Goal: Transaction & Acquisition: Purchase product/service

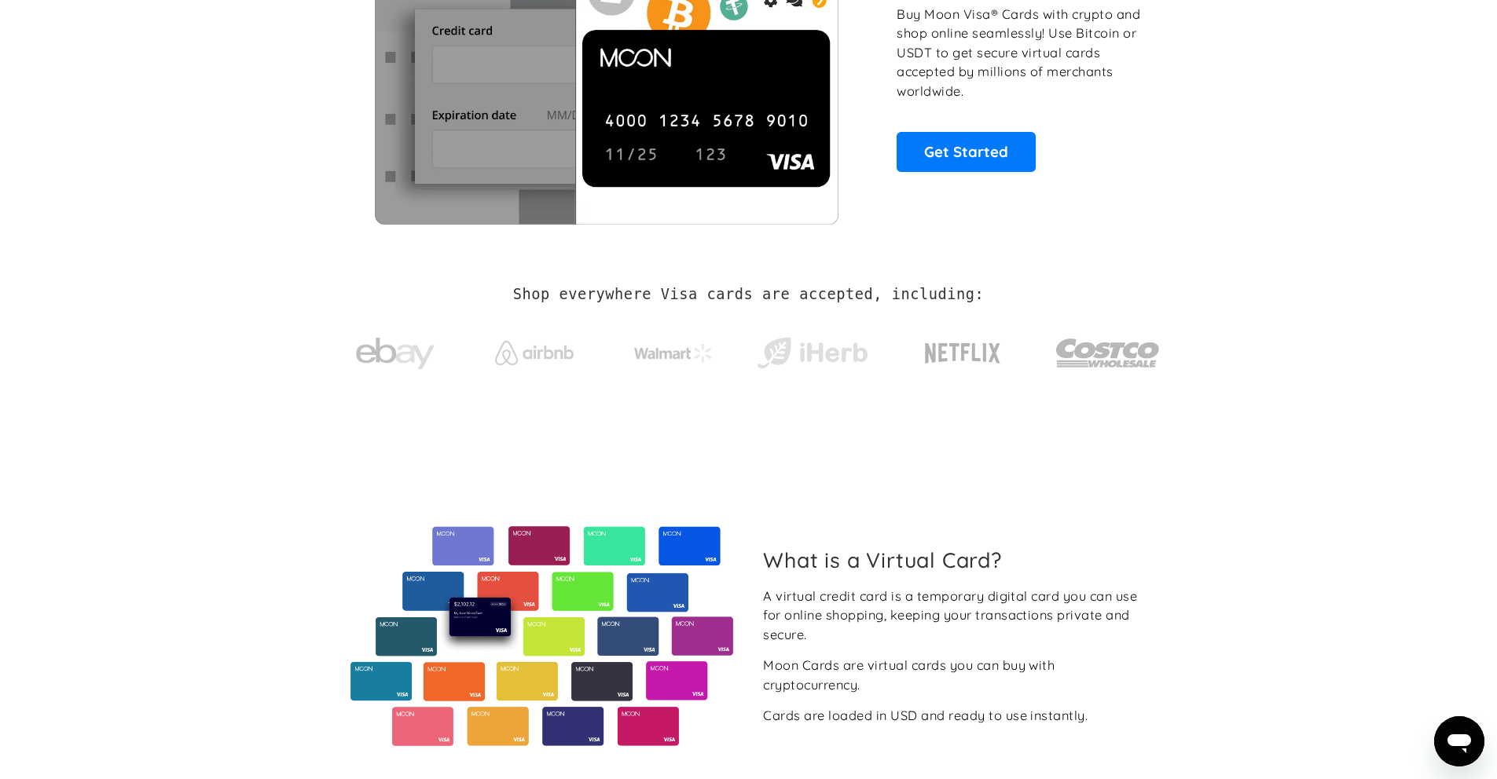
scroll to position [629, 0]
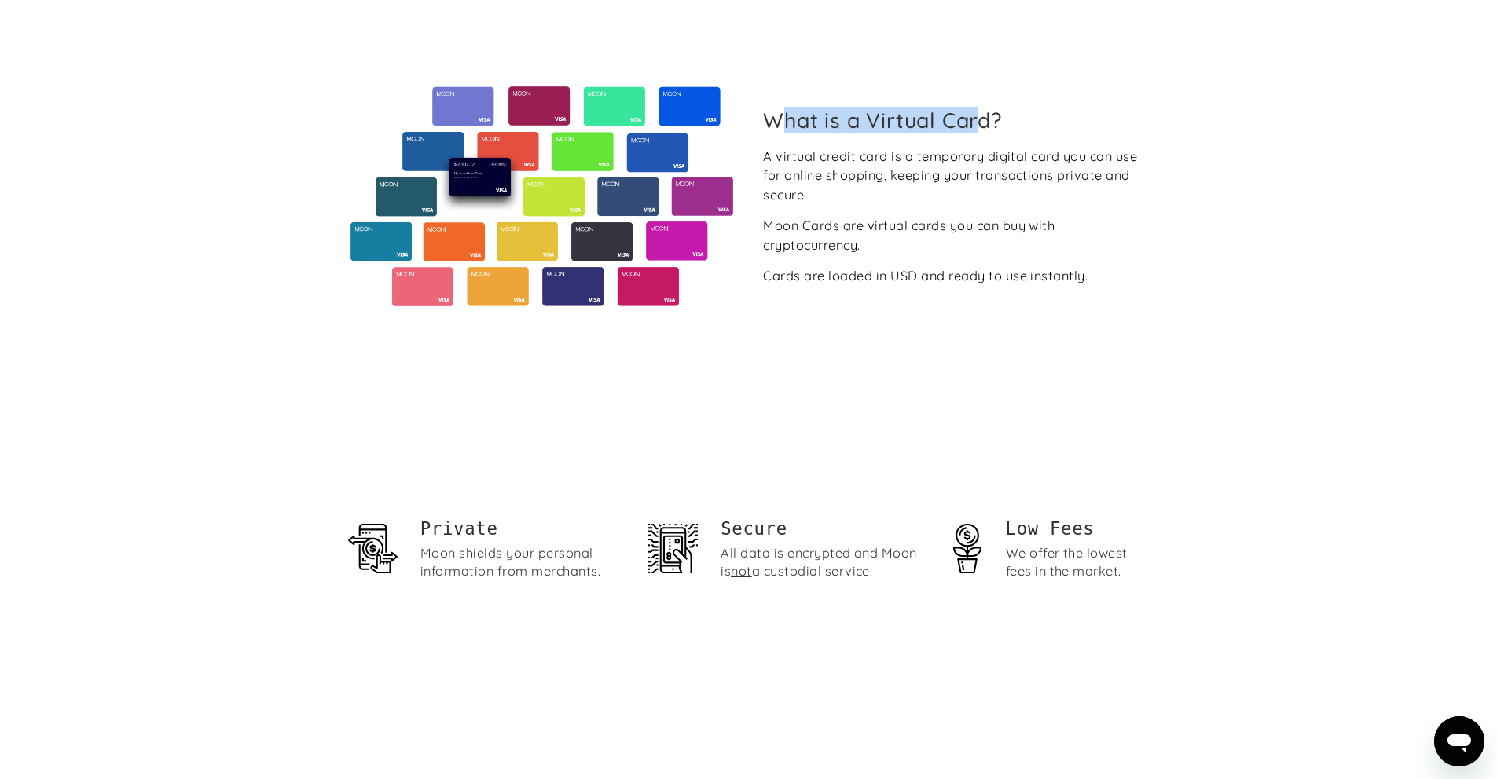
drag, startPoint x: 775, startPoint y: 119, endPoint x: 981, endPoint y: 117, distance: 206.7
click at [981, 117] on h2 "What is a Virtual Card?" at bounding box center [955, 120] width 384 height 25
click at [838, 178] on div "A virtual credit card is a temporary digital card you can use for online shoppi…" at bounding box center [955, 176] width 384 height 58
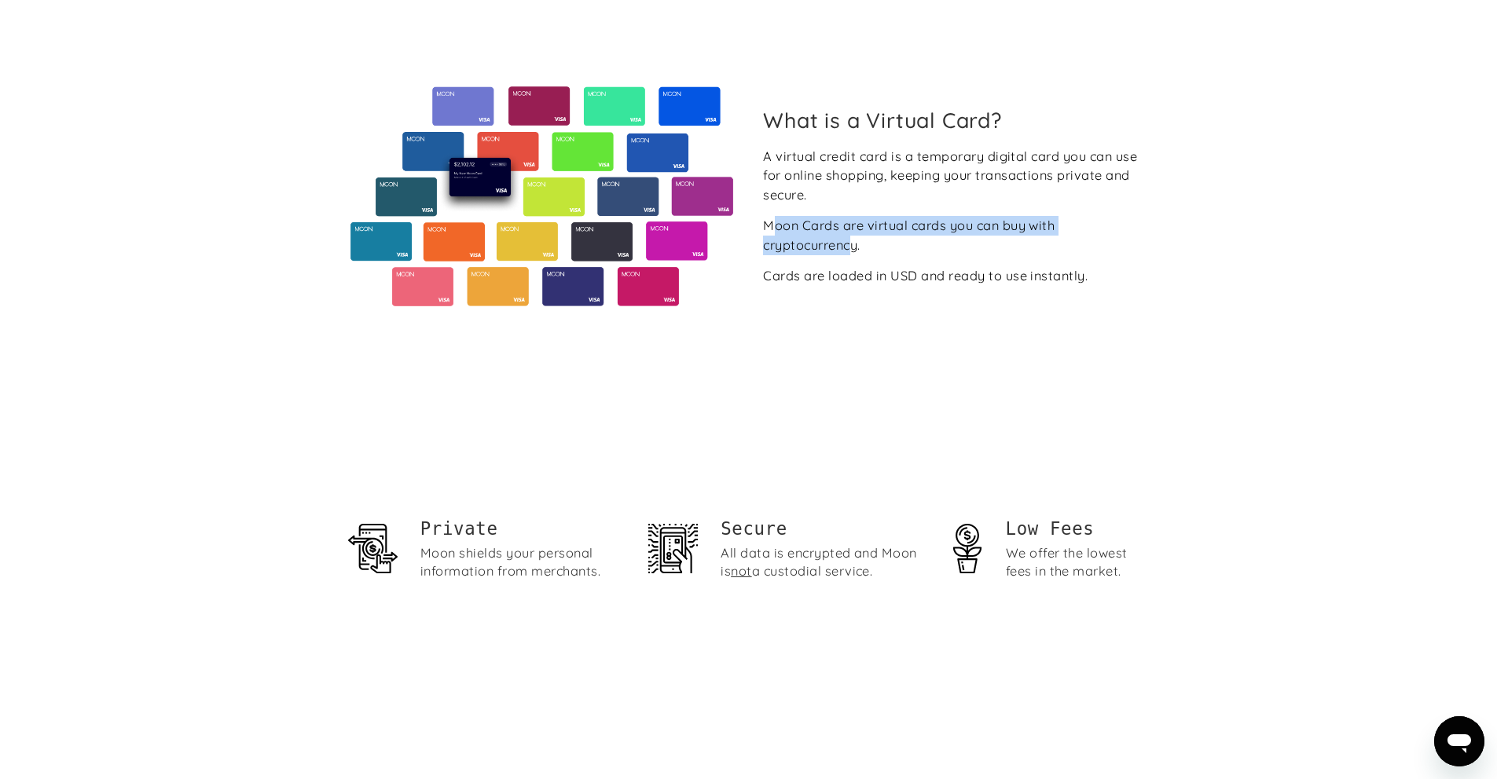
drag, startPoint x: 772, startPoint y: 221, endPoint x: 854, endPoint y: 240, distance: 84.0
click at [854, 240] on div "Moon Cards are virtual cards you can buy with cryptocurrency." at bounding box center [955, 235] width 384 height 38
click at [1005, 170] on div "A virtual credit card is a temporary digital card you can use for online shoppi…" at bounding box center [955, 176] width 384 height 58
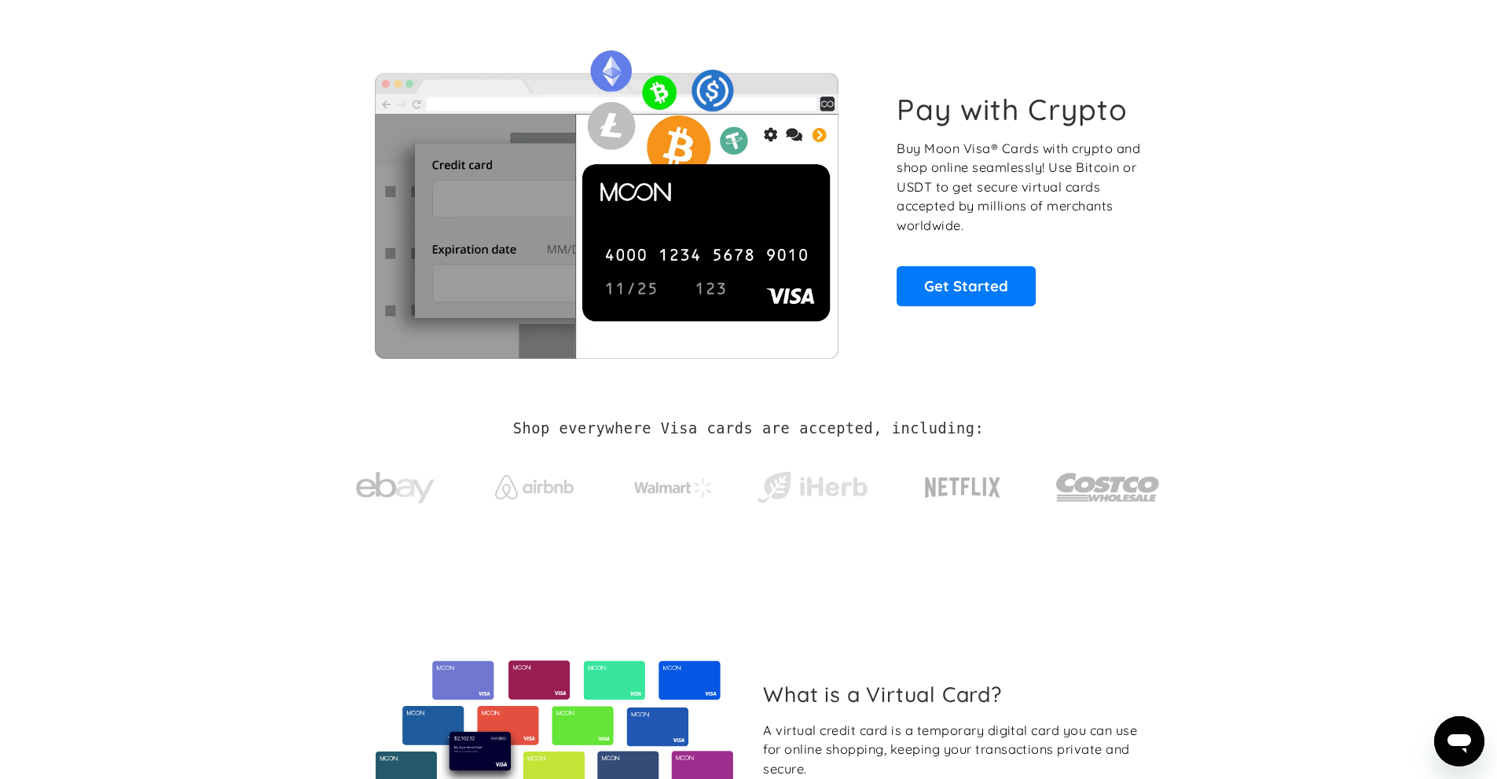
scroll to position [0, 0]
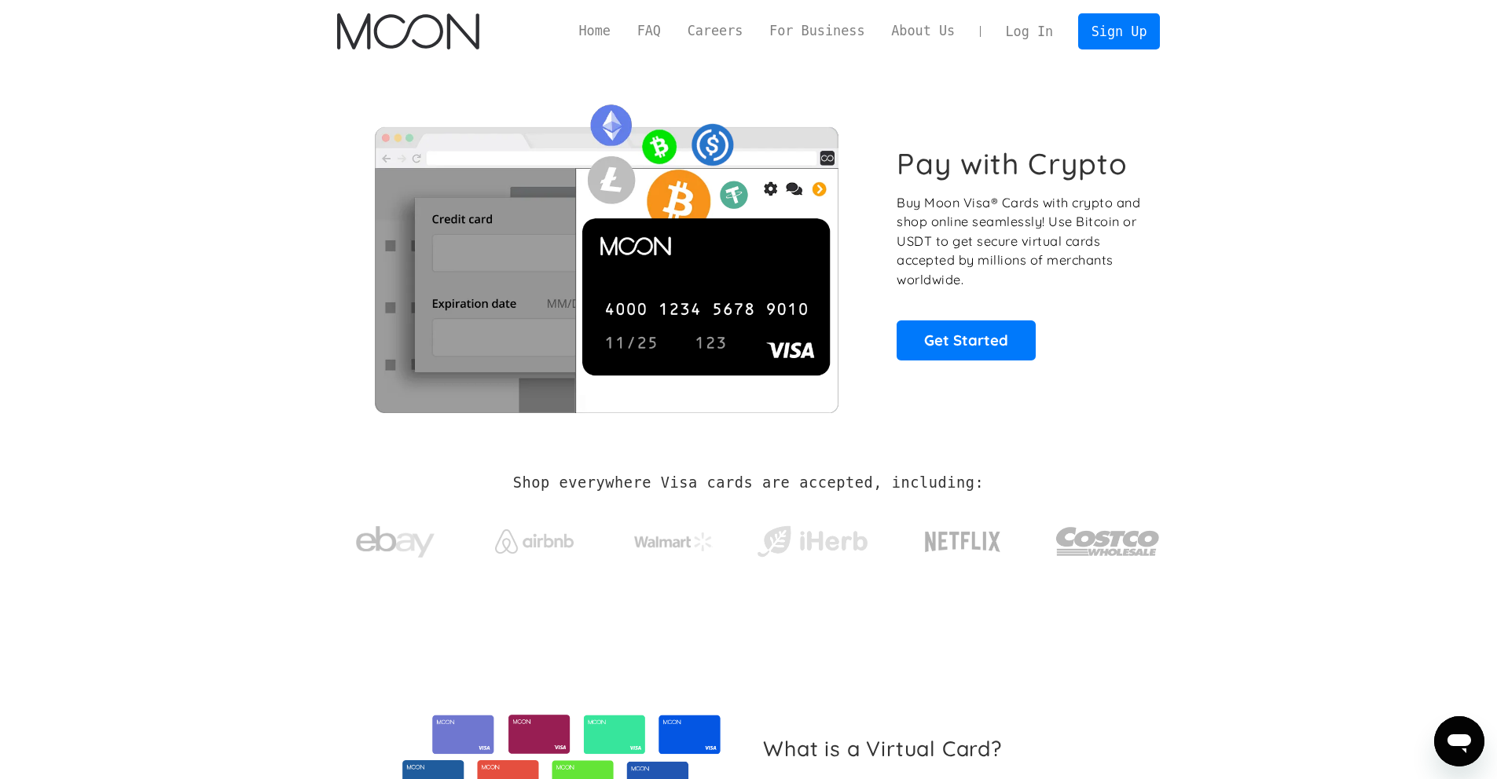
click at [1026, 28] on link "Log In" at bounding box center [1029, 31] width 74 height 35
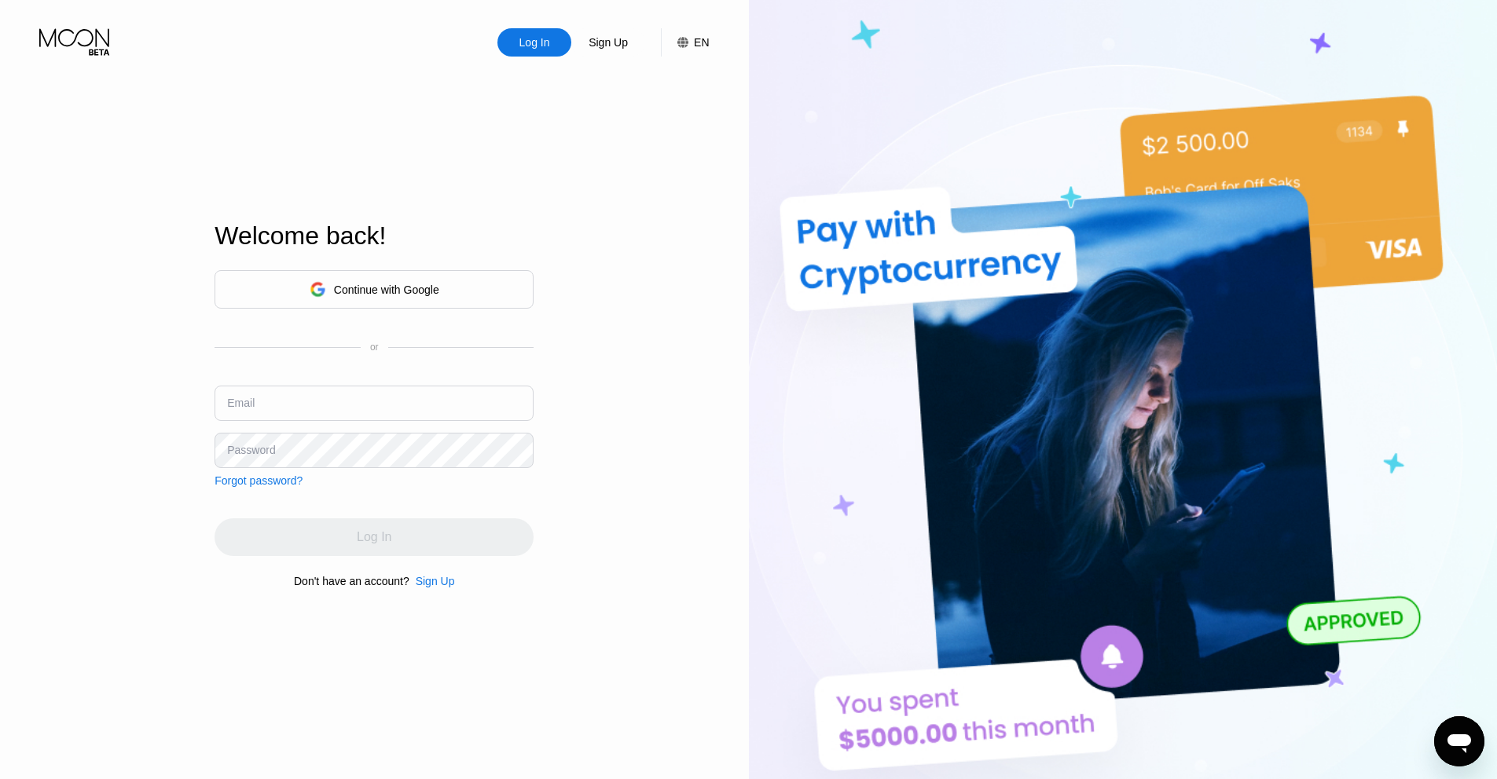
click at [323, 393] on input "text" at bounding box center [373, 403] width 319 height 35
type input "[PERSON_NAME][EMAIL_ADDRESS][DOMAIN_NAME]"
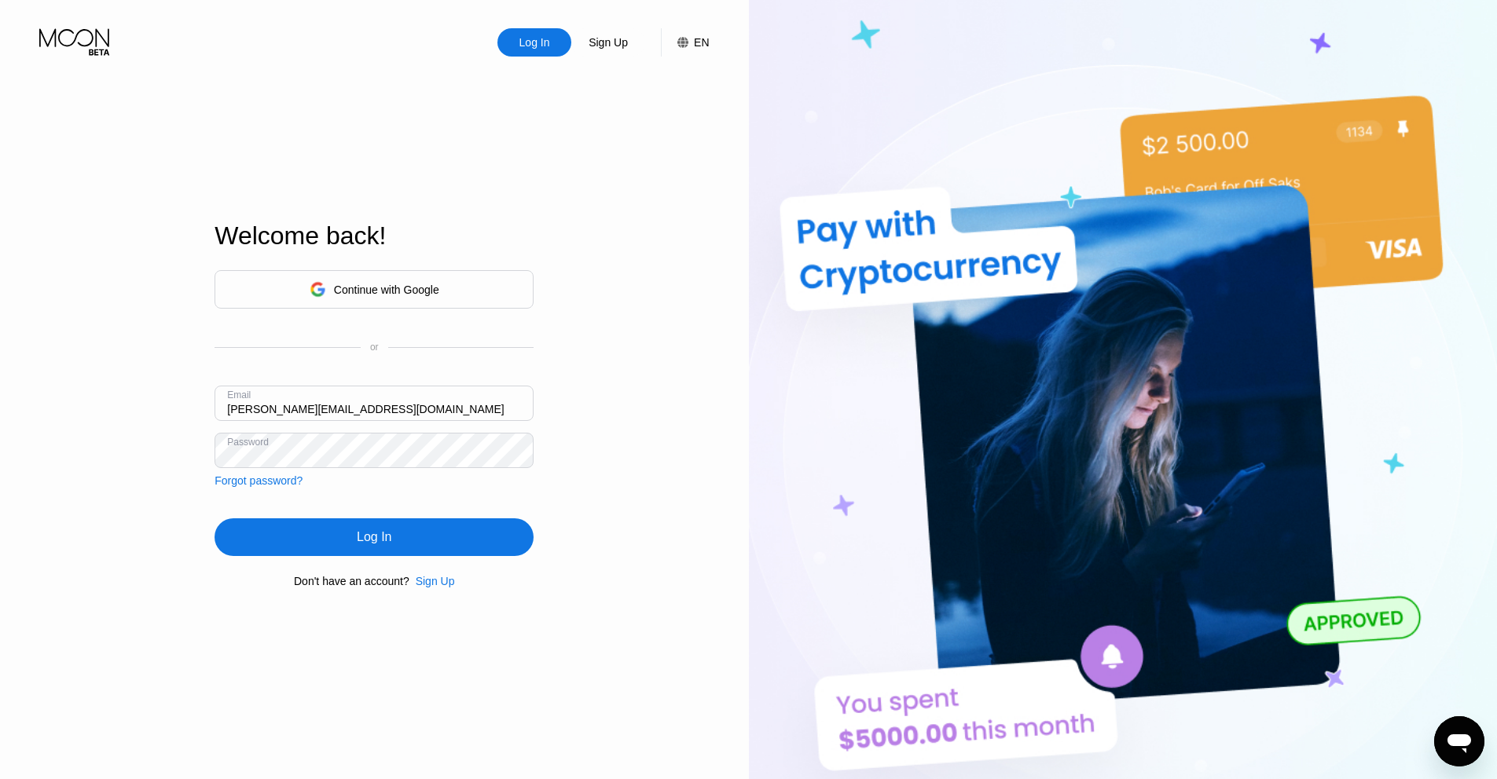
click at [365, 542] on div "Log In" at bounding box center [374, 538] width 35 height 16
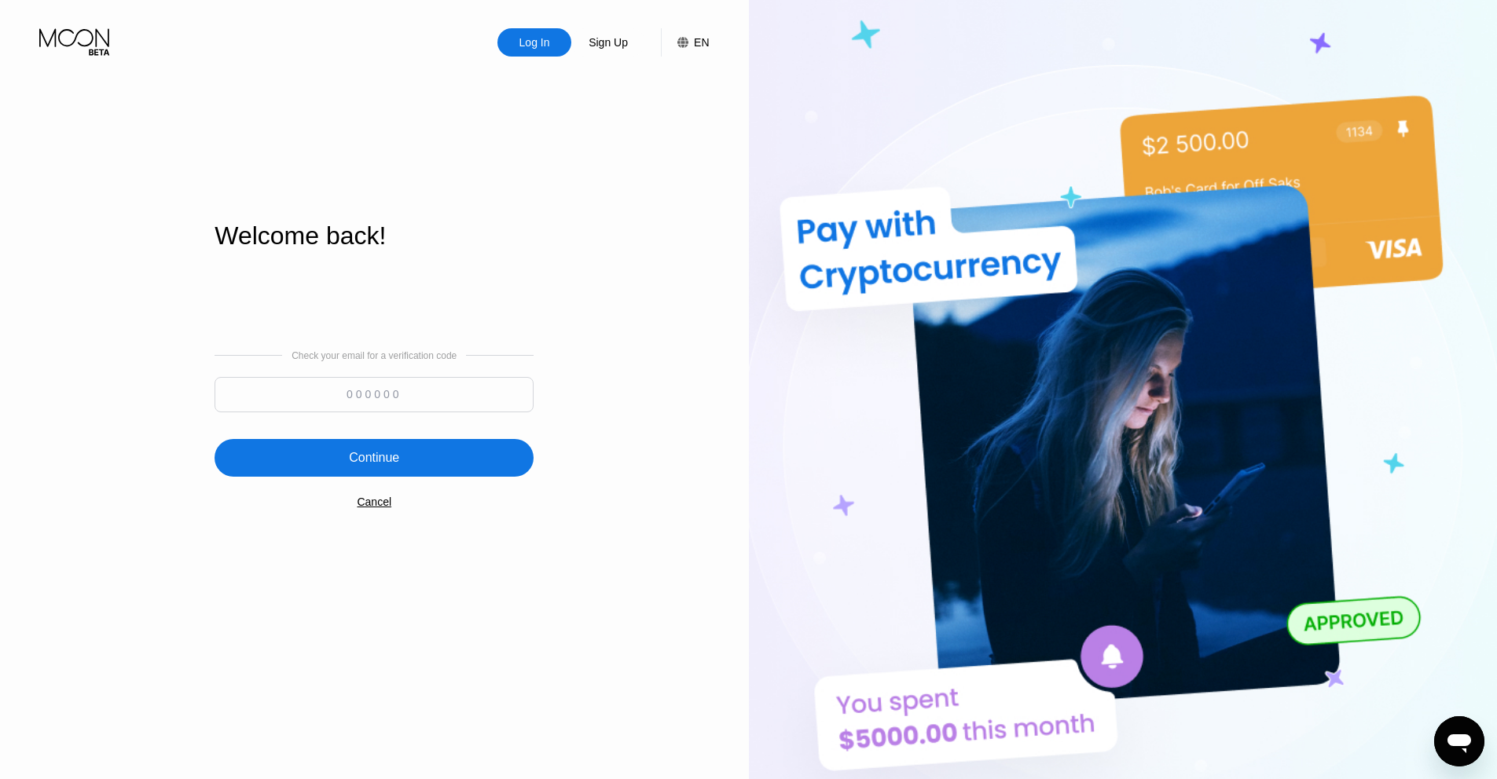
click at [374, 393] on input at bounding box center [373, 394] width 319 height 35
paste input "948109"
type input "948109"
click at [385, 458] on div "Continue" at bounding box center [374, 458] width 50 height 16
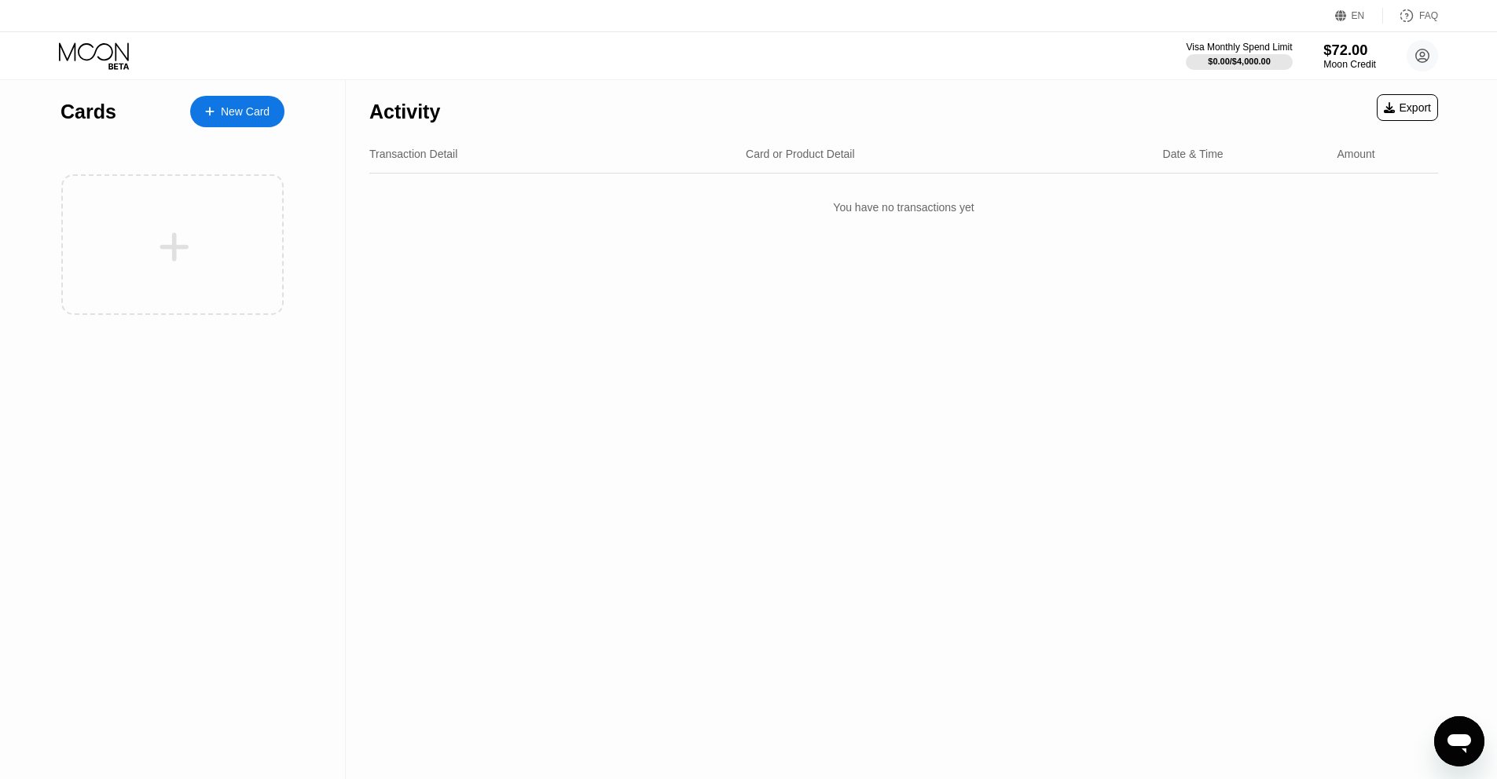
click at [1351, 50] on div "$72.00" at bounding box center [1349, 50] width 53 height 16
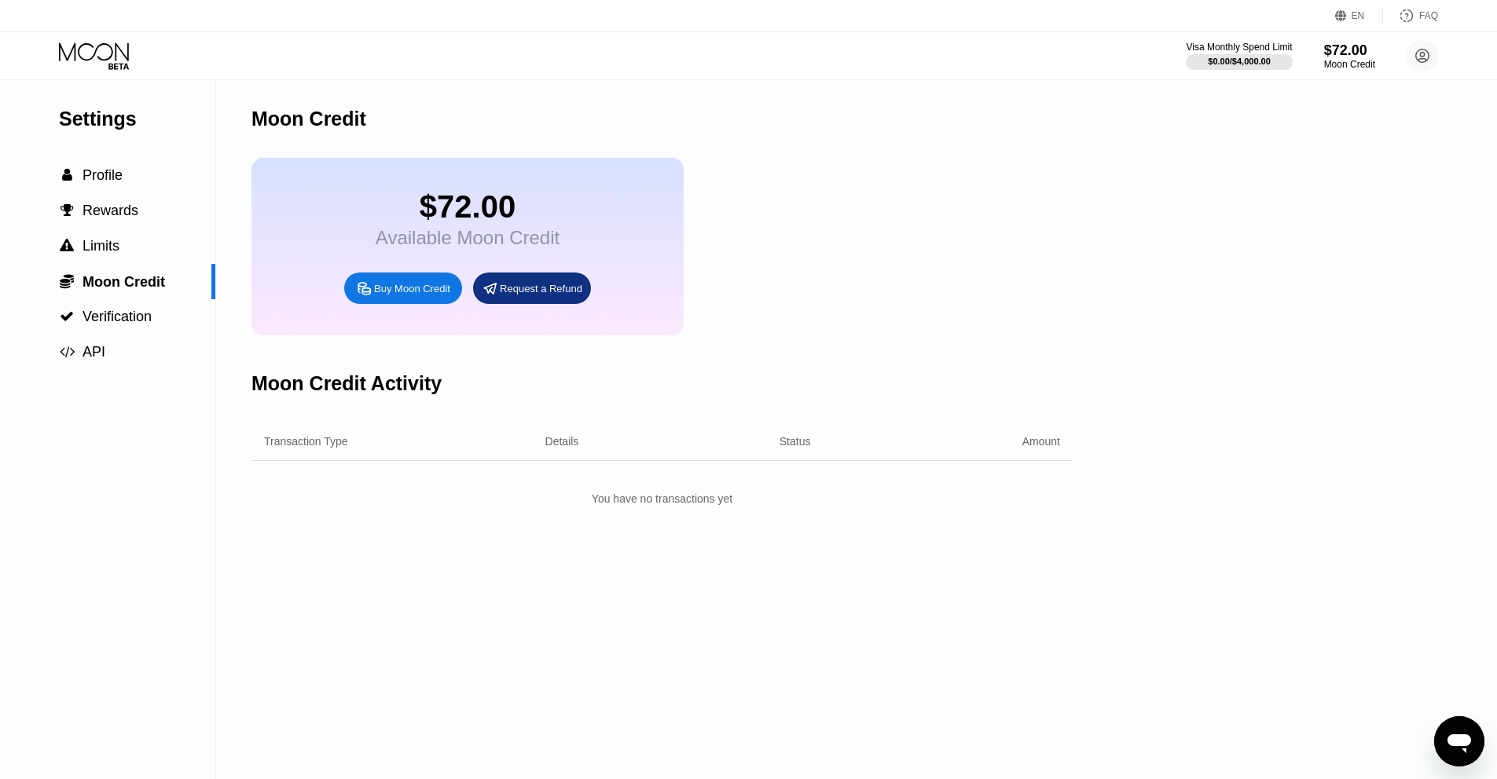
click at [356, 128] on div "Moon Credit" at bounding box center [308, 119] width 115 height 23
click at [346, 123] on div "Moon Credit" at bounding box center [308, 119] width 115 height 23
drag, startPoint x: 254, startPoint y: 123, endPoint x: 426, endPoint y: 119, distance: 172.1
click at [420, 119] on div "Moon Credit" at bounding box center [661, 119] width 821 height 78
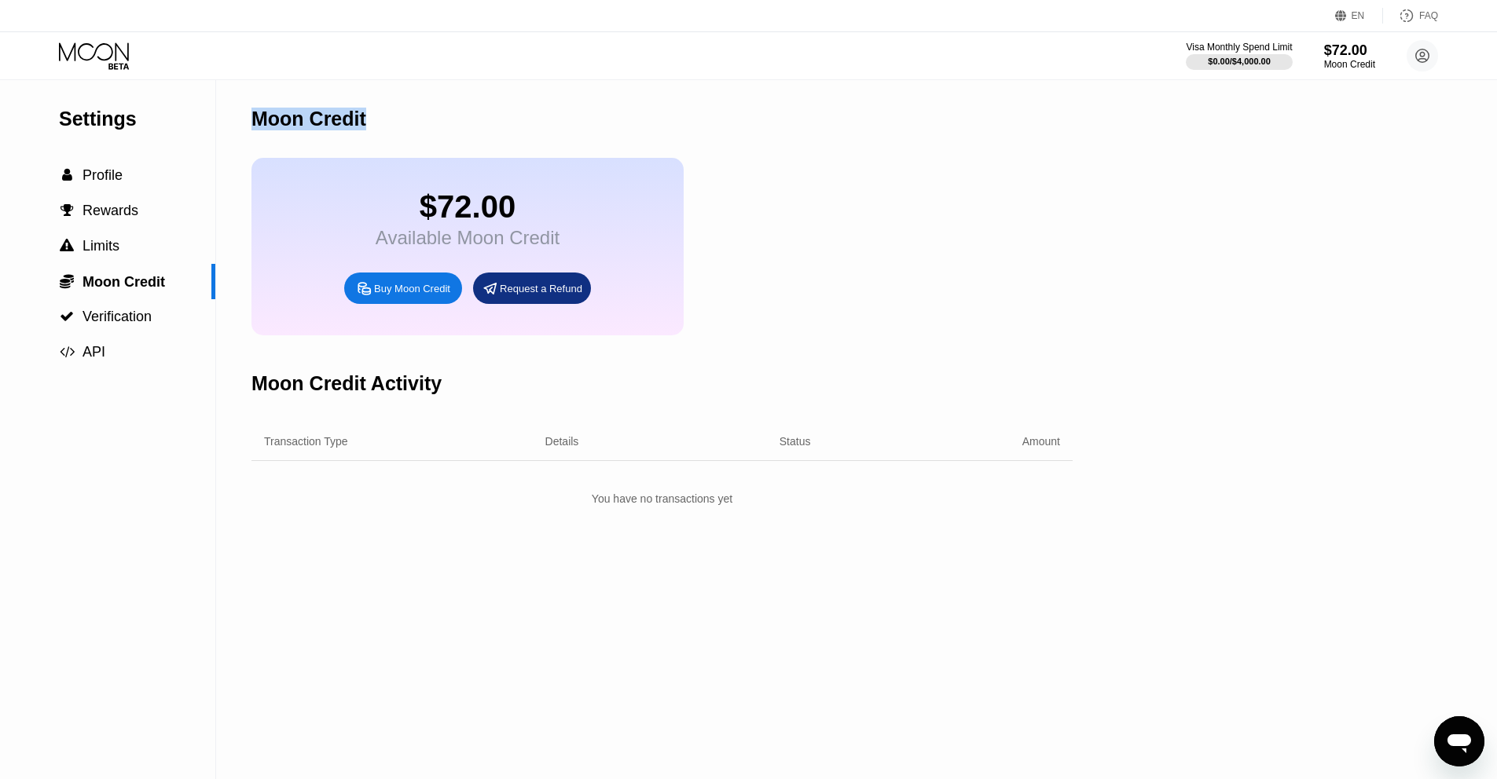
copy div "Moon Credit"
click at [416, 126] on div "Moon Credit" at bounding box center [661, 119] width 821 height 78
click at [284, 123] on div "Moon Credit" at bounding box center [308, 119] width 115 height 23
click at [109, 183] on span "Profile" at bounding box center [102, 175] width 40 height 16
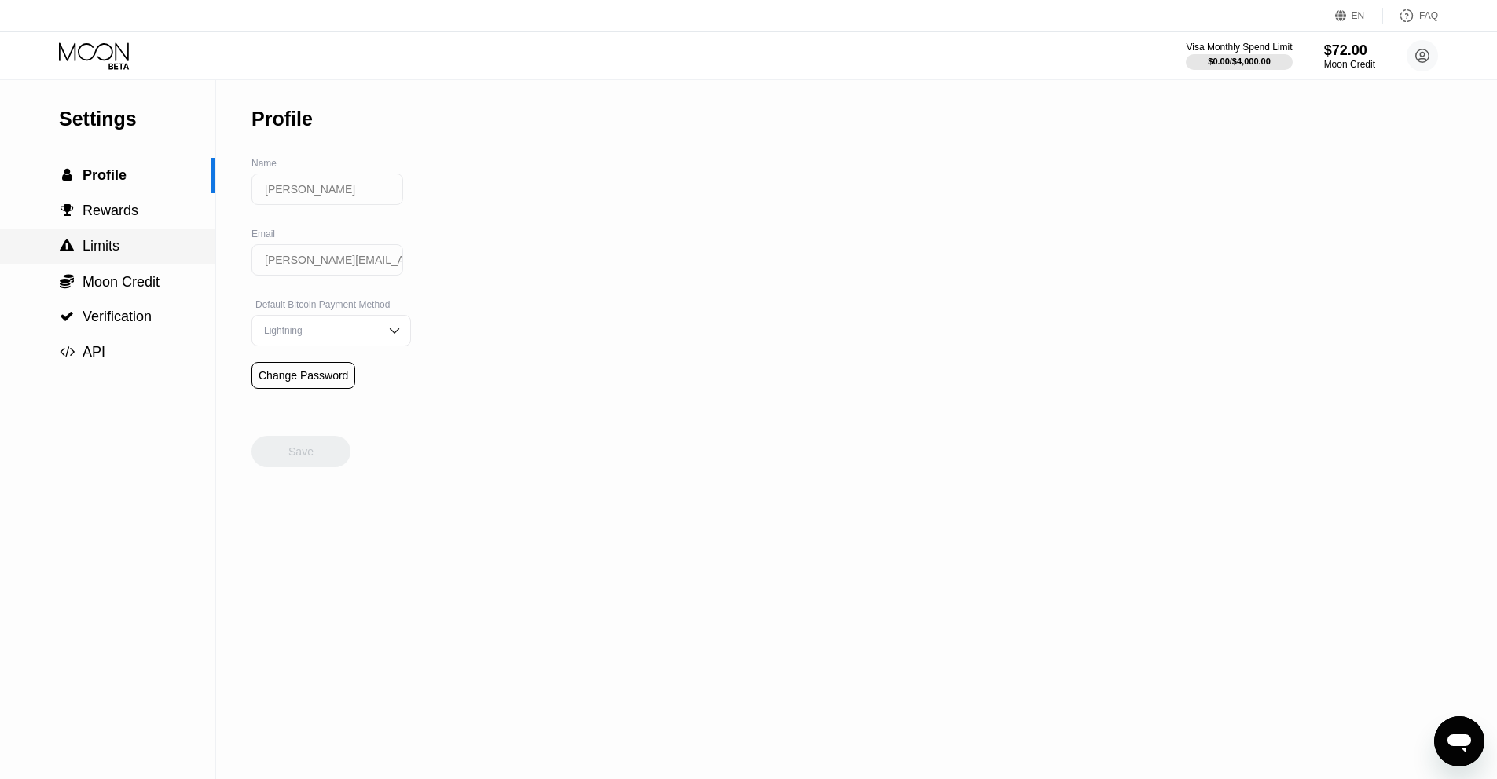
click at [105, 239] on div " Limits" at bounding box center [107, 246] width 215 height 35
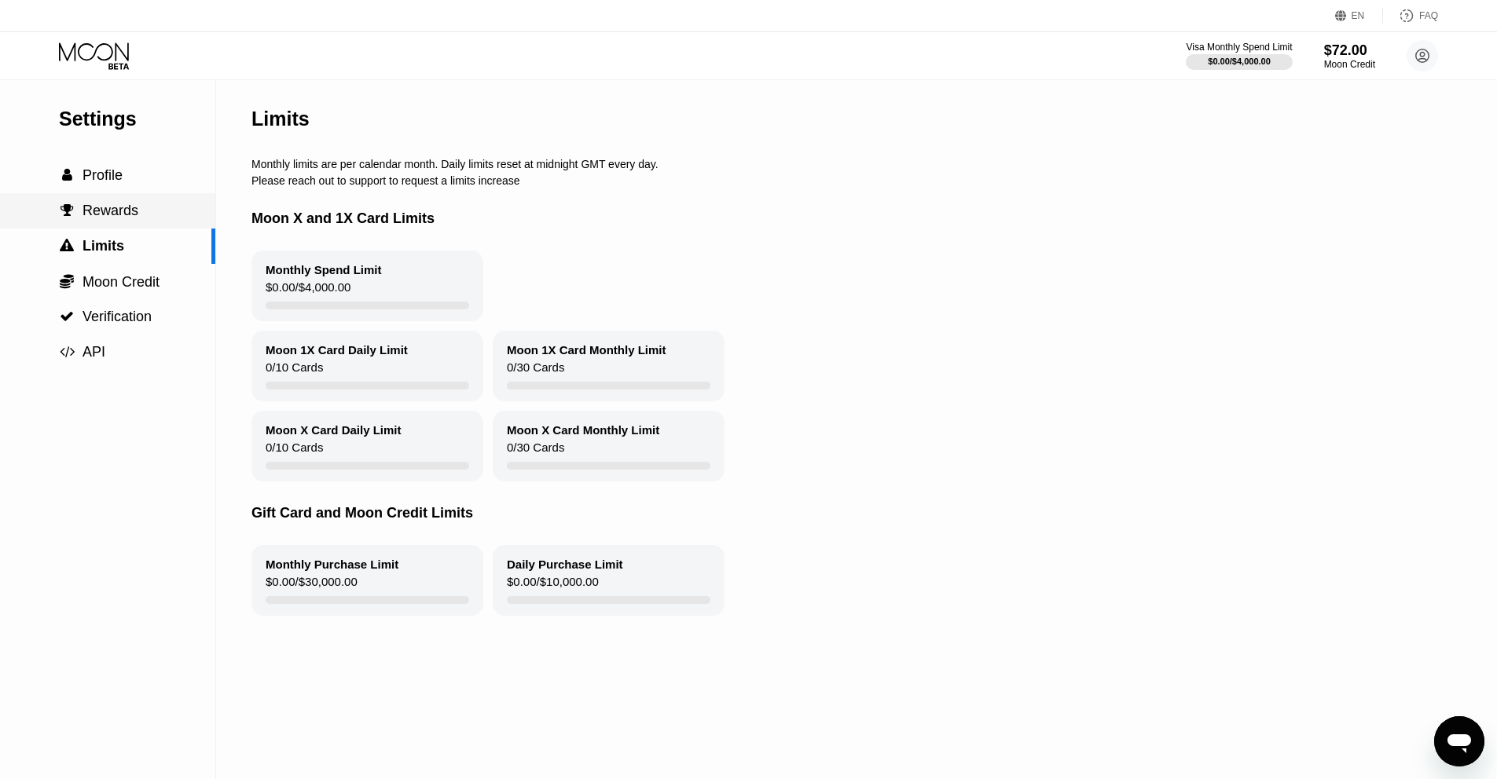
click at [114, 212] on span "Rewards" at bounding box center [110, 211] width 56 height 16
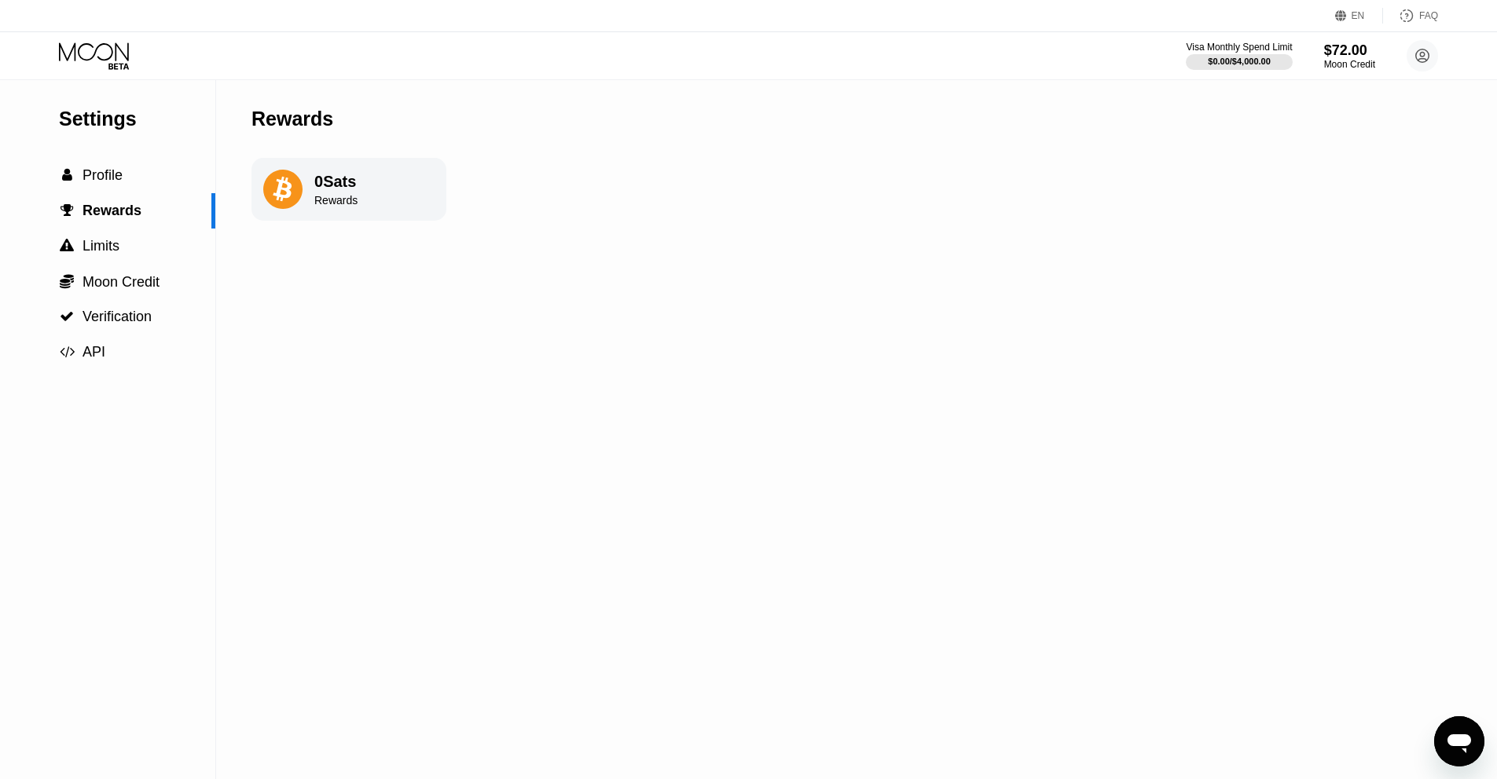
drag, startPoint x: 317, startPoint y: 203, endPoint x: 354, endPoint y: 200, distance: 37.1
click at [350, 200] on div "0 Sats Rewards" at bounding box center [348, 189] width 195 height 63
click at [115, 48] on icon at bounding box center [94, 51] width 70 height 18
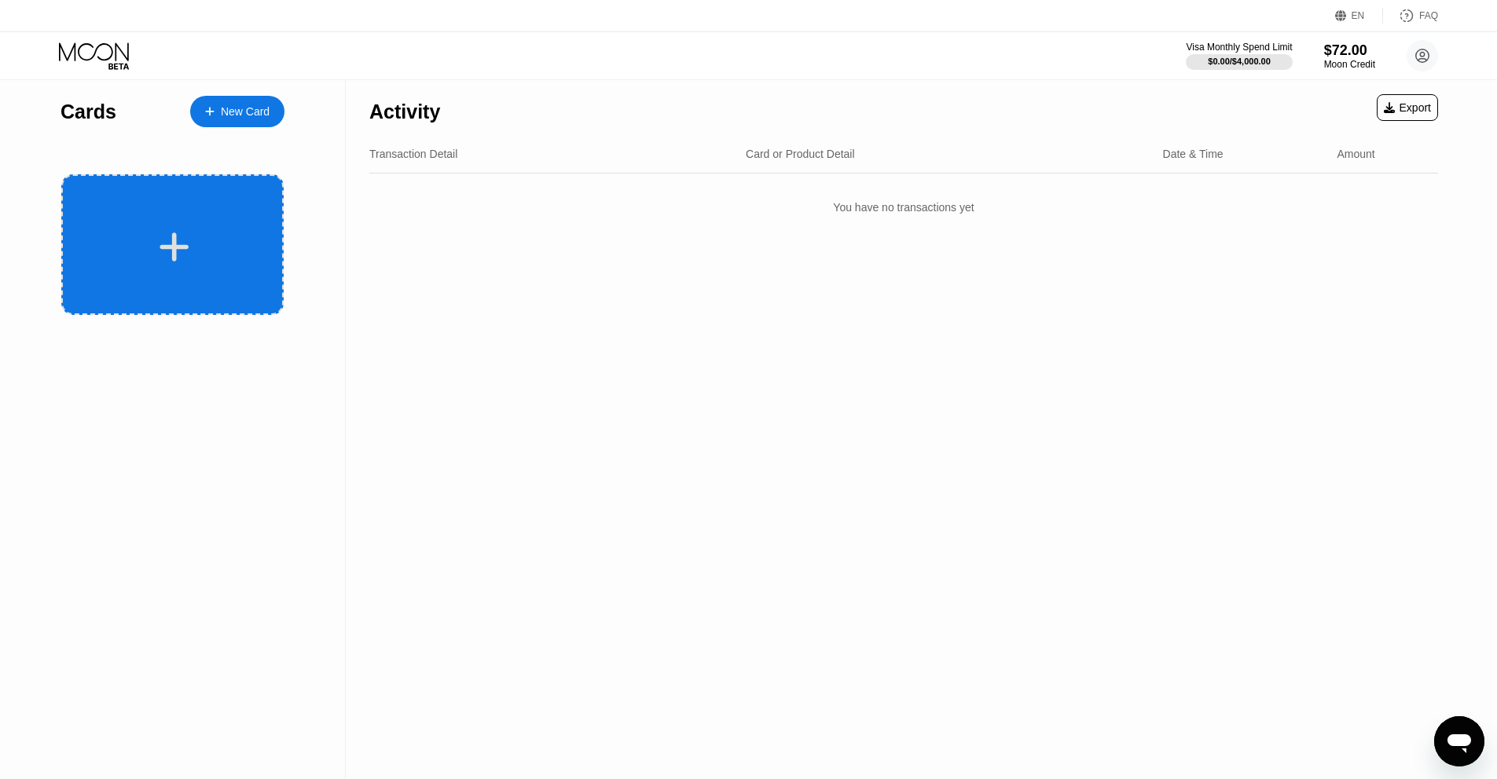
click at [169, 246] on icon at bounding box center [174, 247] width 29 height 29
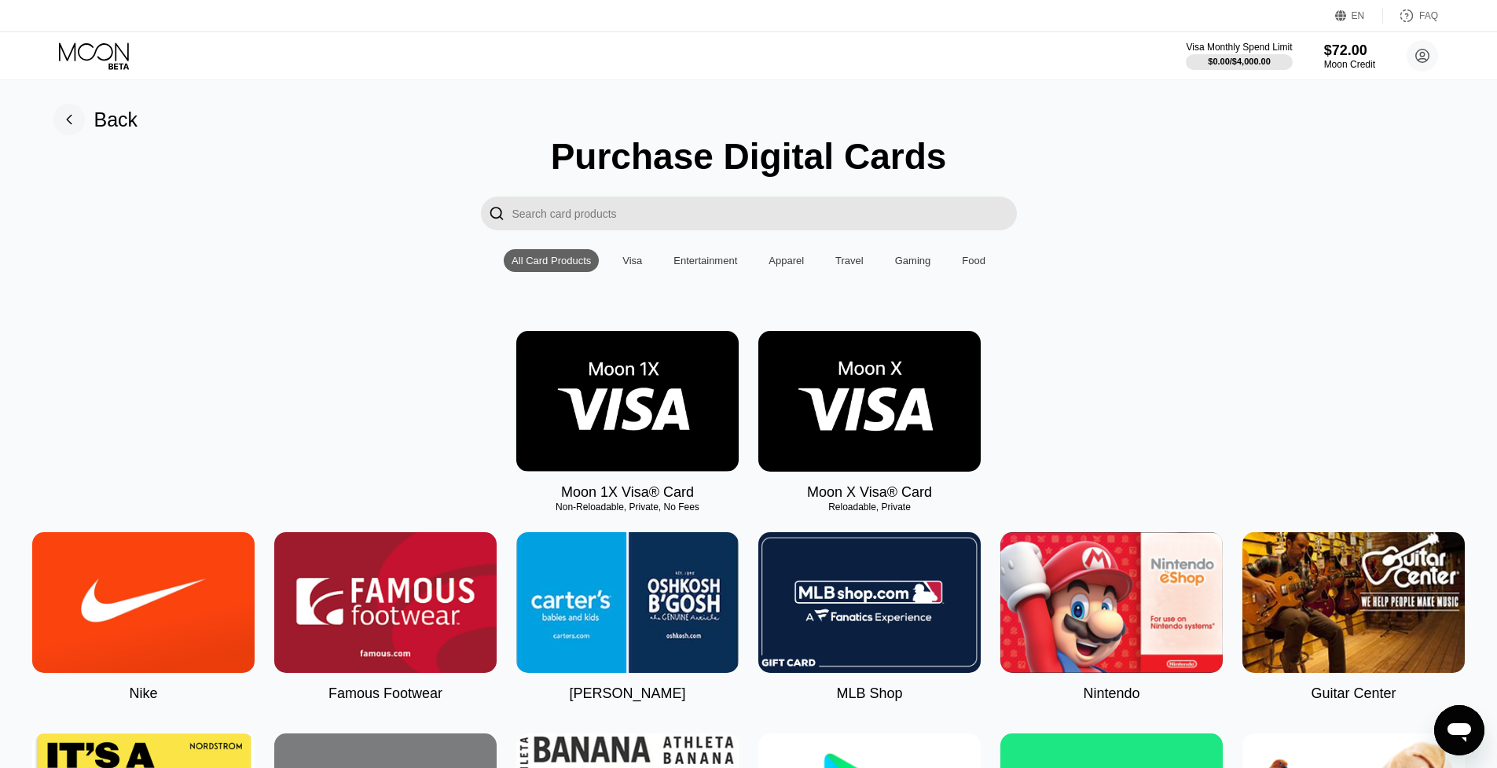
click at [631, 265] on div "Visa" at bounding box center [632, 261] width 20 height 12
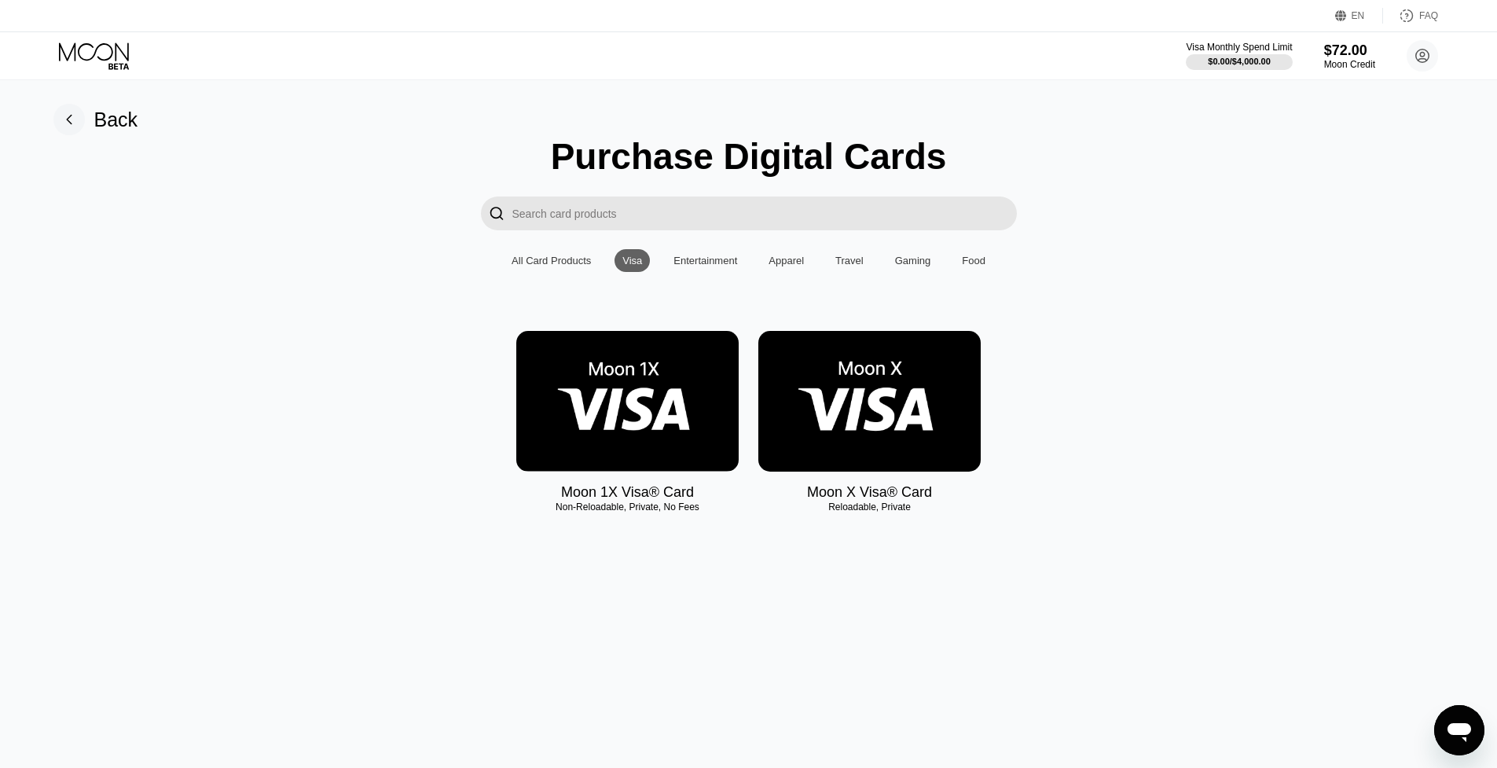
click at [600, 219] on input "Search card products" at bounding box center [764, 213] width 504 height 34
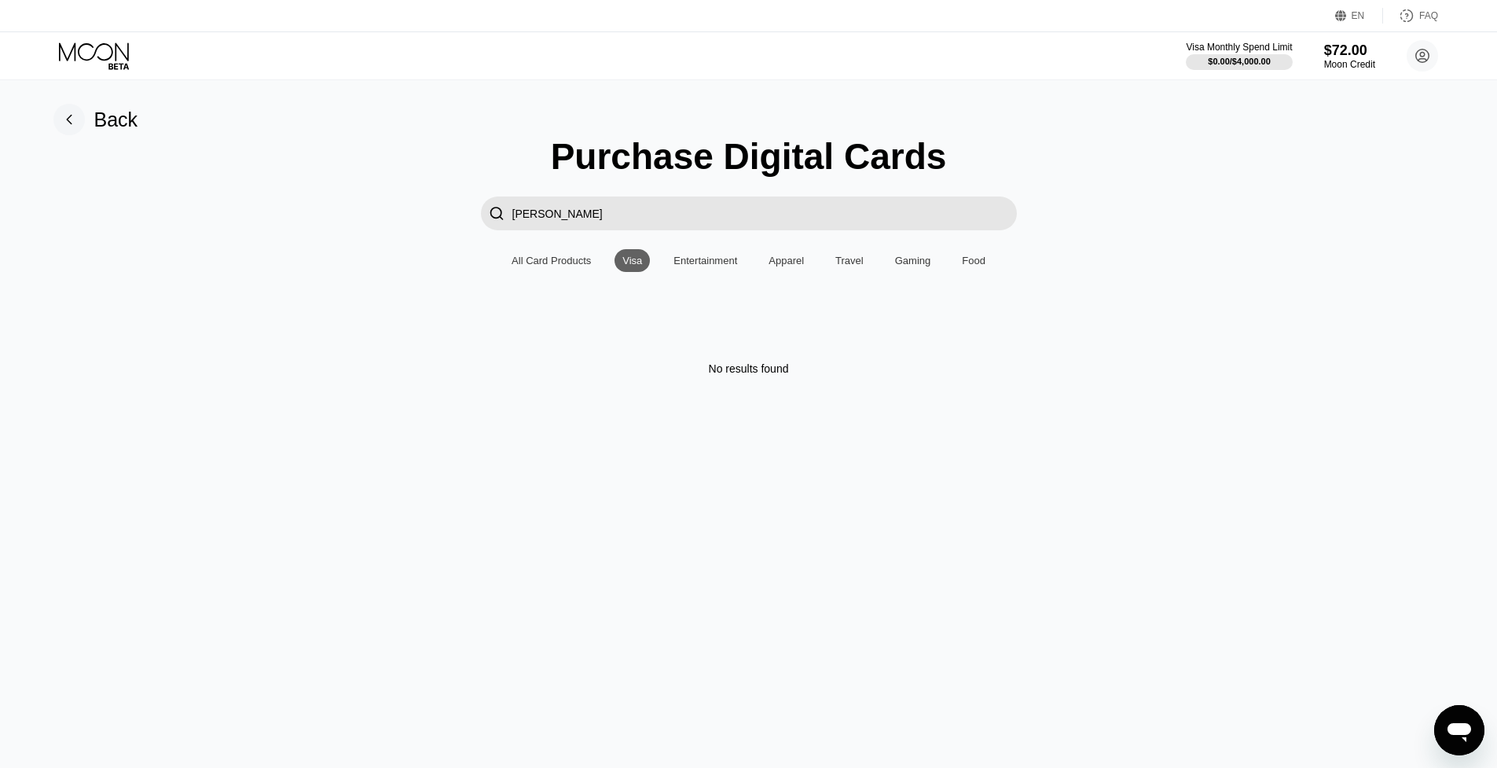
type input "claude"
click at [579, 264] on div "All Card Products" at bounding box center [550, 261] width 79 height 12
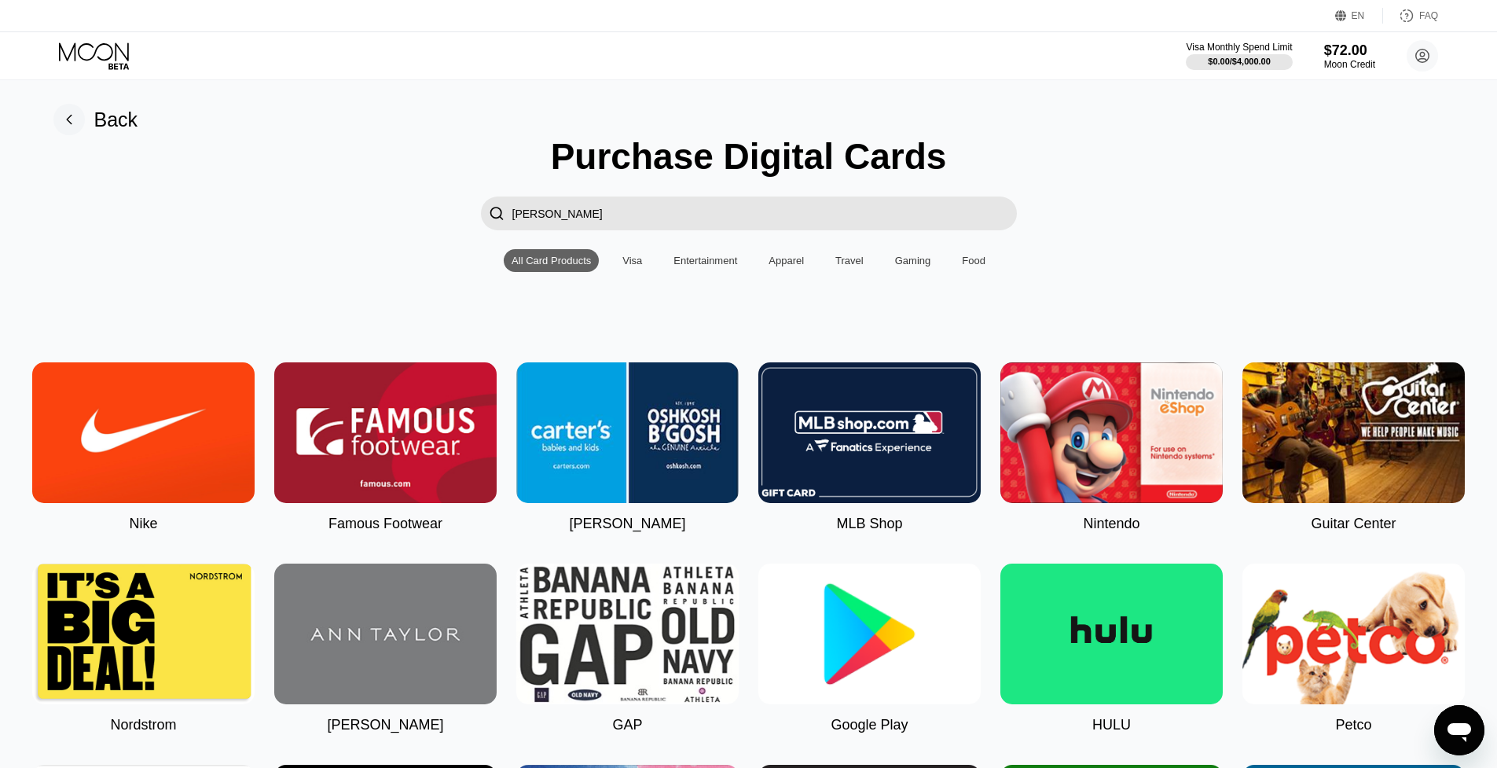
drag, startPoint x: 532, startPoint y: 220, endPoint x: 474, endPoint y: 216, distance: 58.3
click at [475, 217] on div " claude" at bounding box center [748, 213] width 1461 height 34
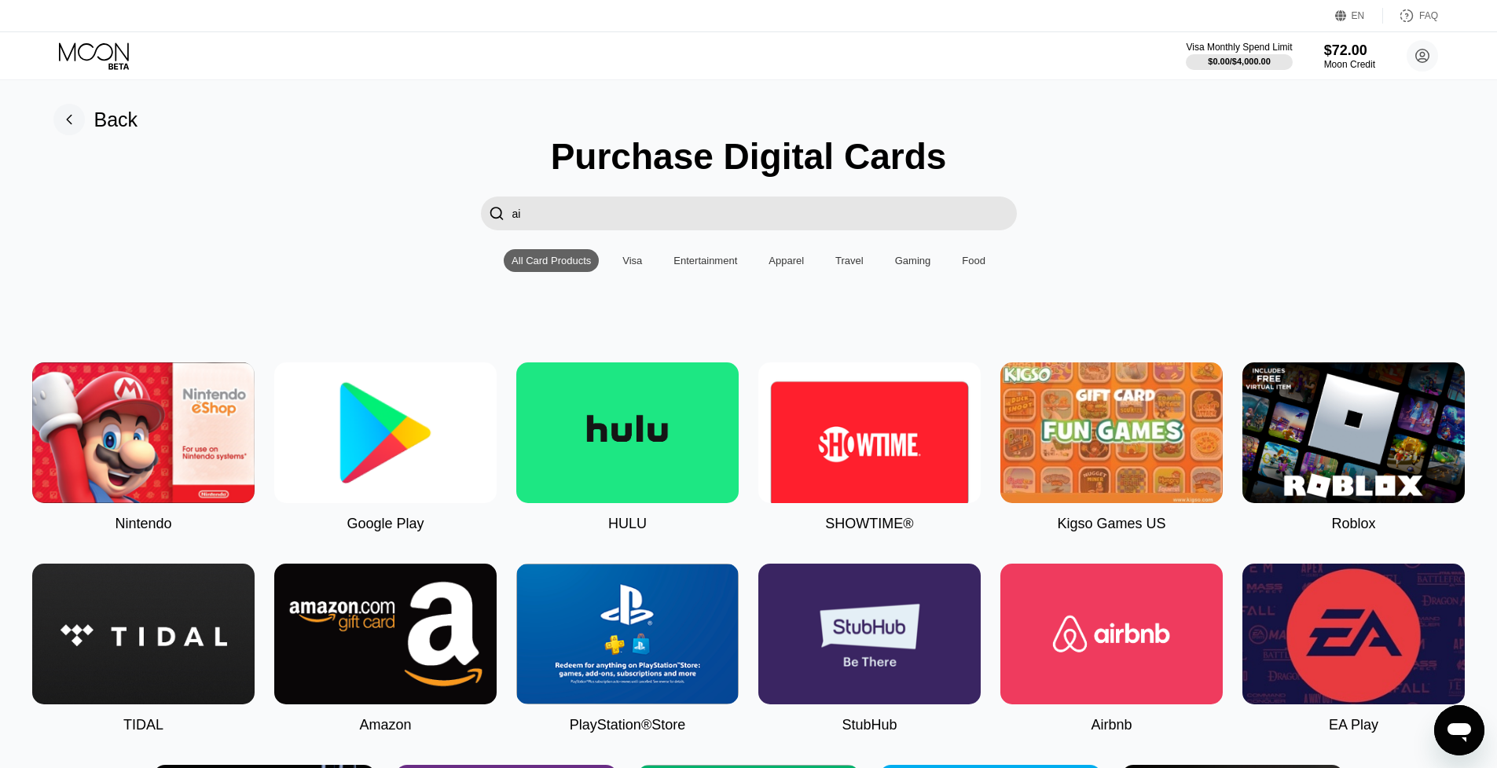
type input "a"
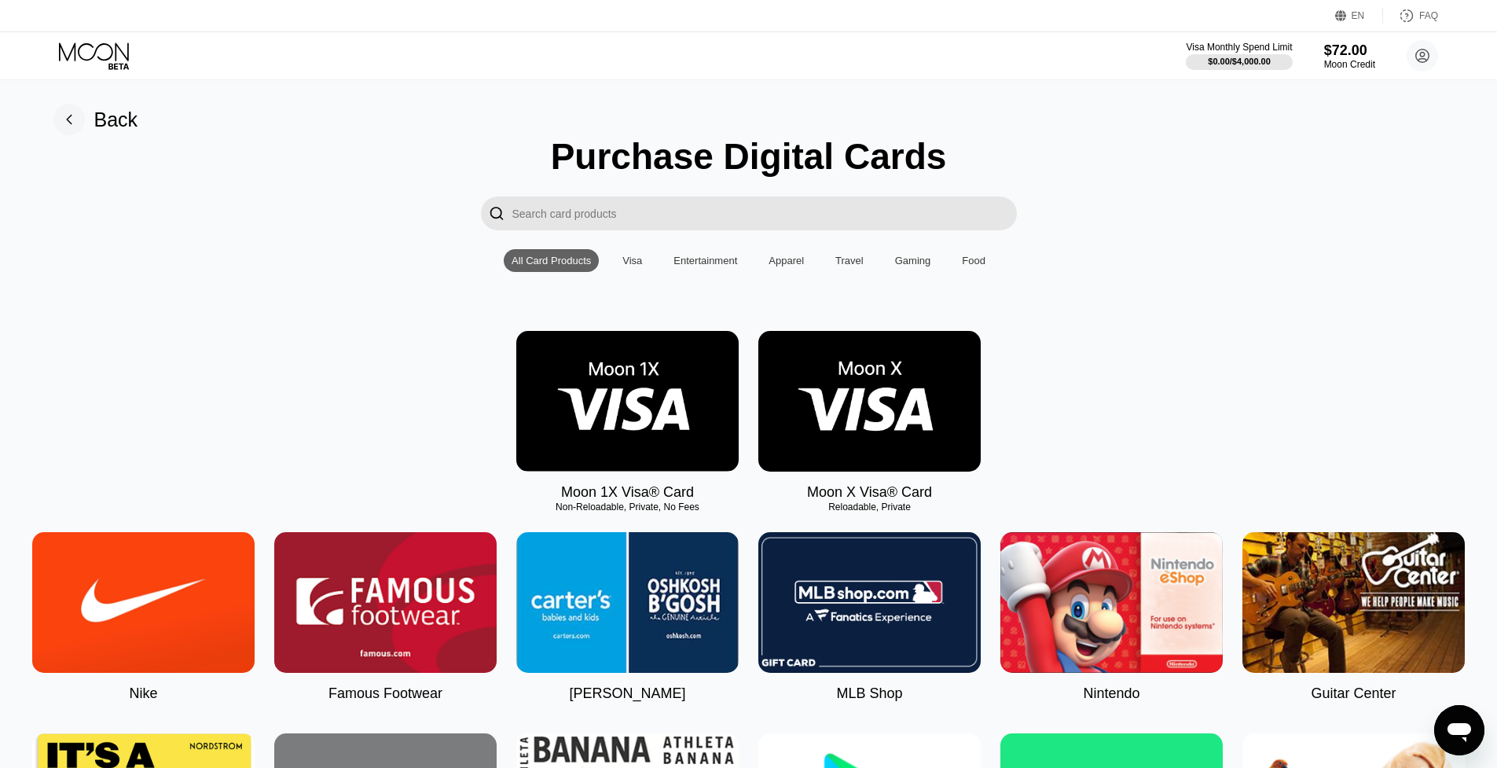
click at [636, 263] on div "Visa" at bounding box center [632, 261] width 20 height 12
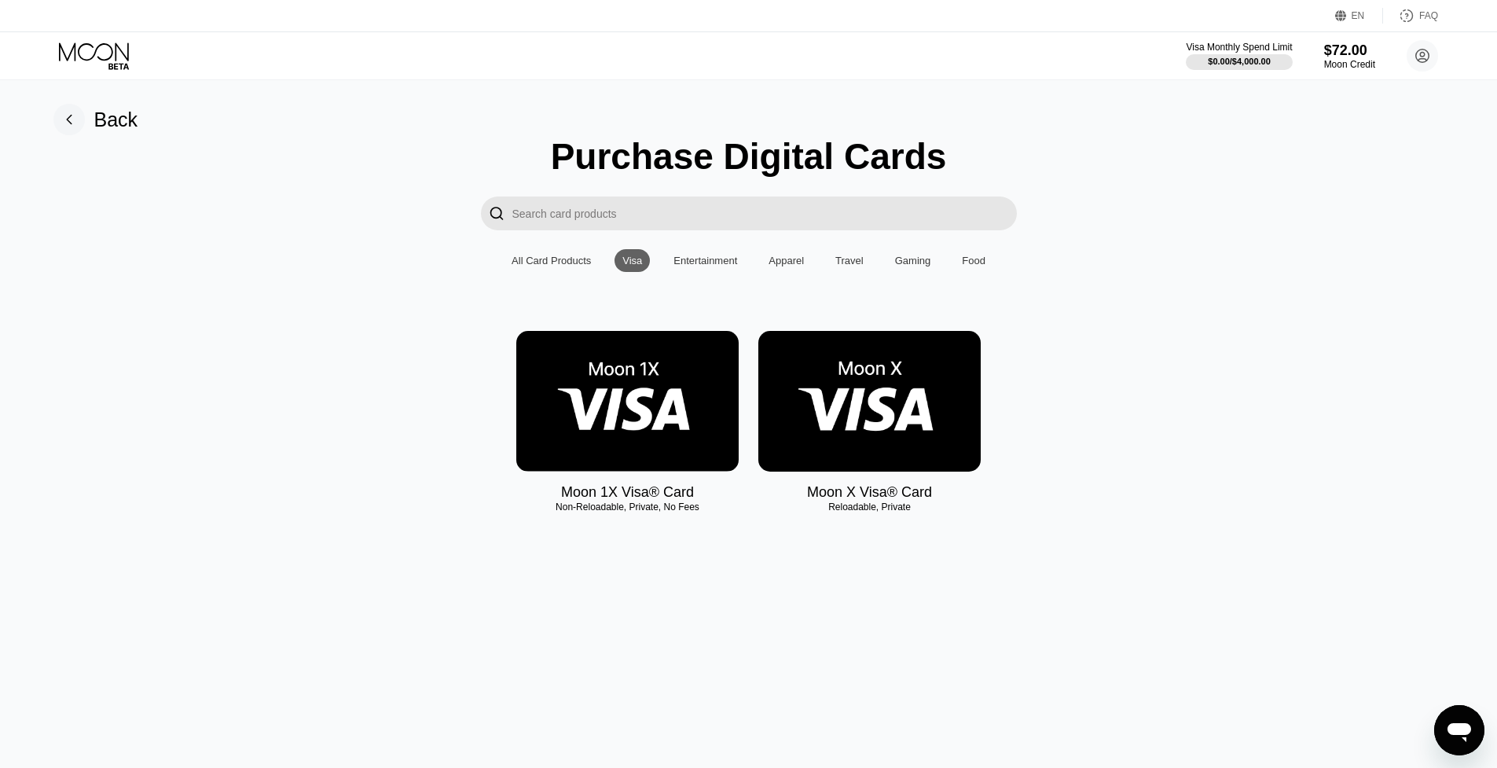
click at [597, 425] on img at bounding box center [627, 401] width 222 height 141
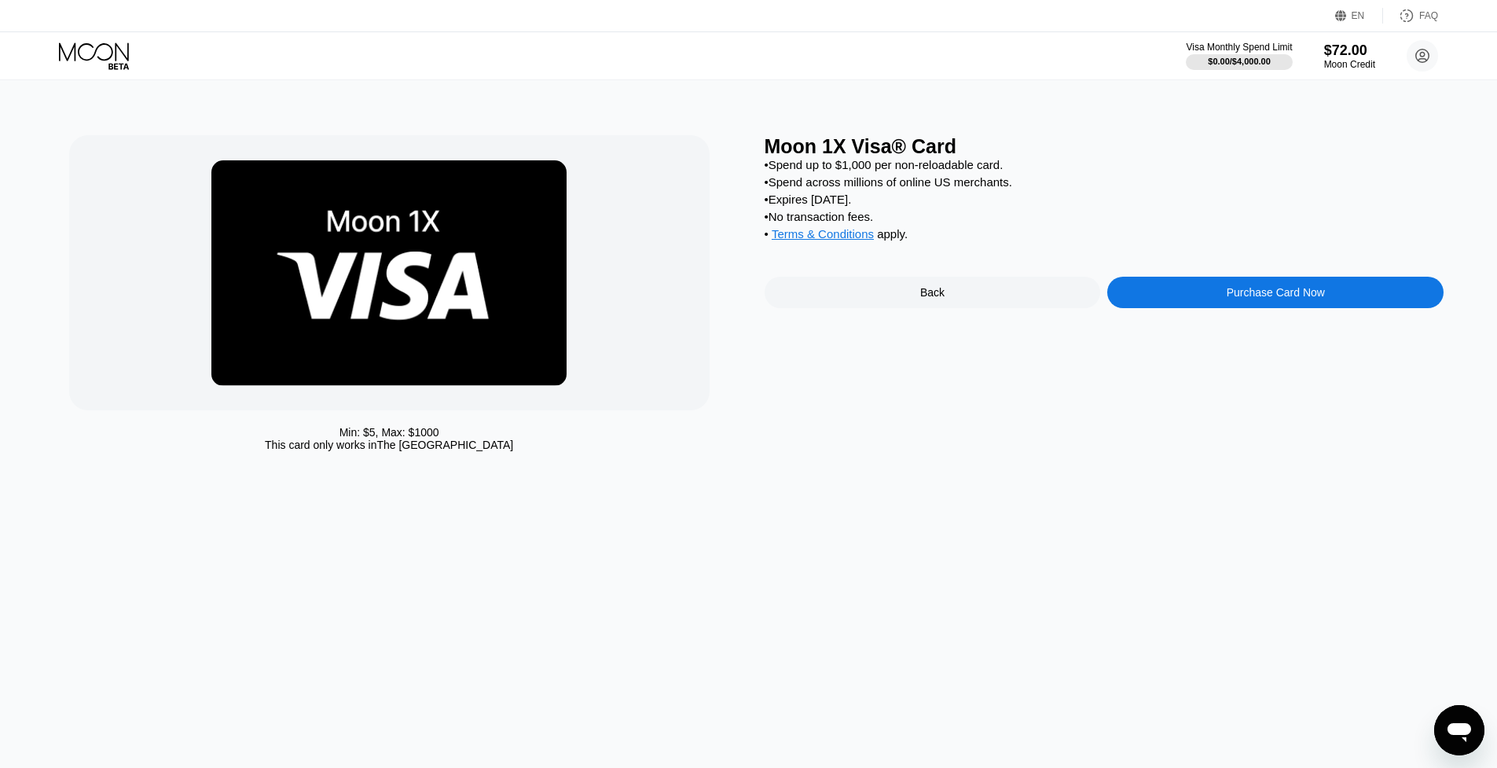
click at [904, 308] on div "Back" at bounding box center [932, 292] width 336 height 31
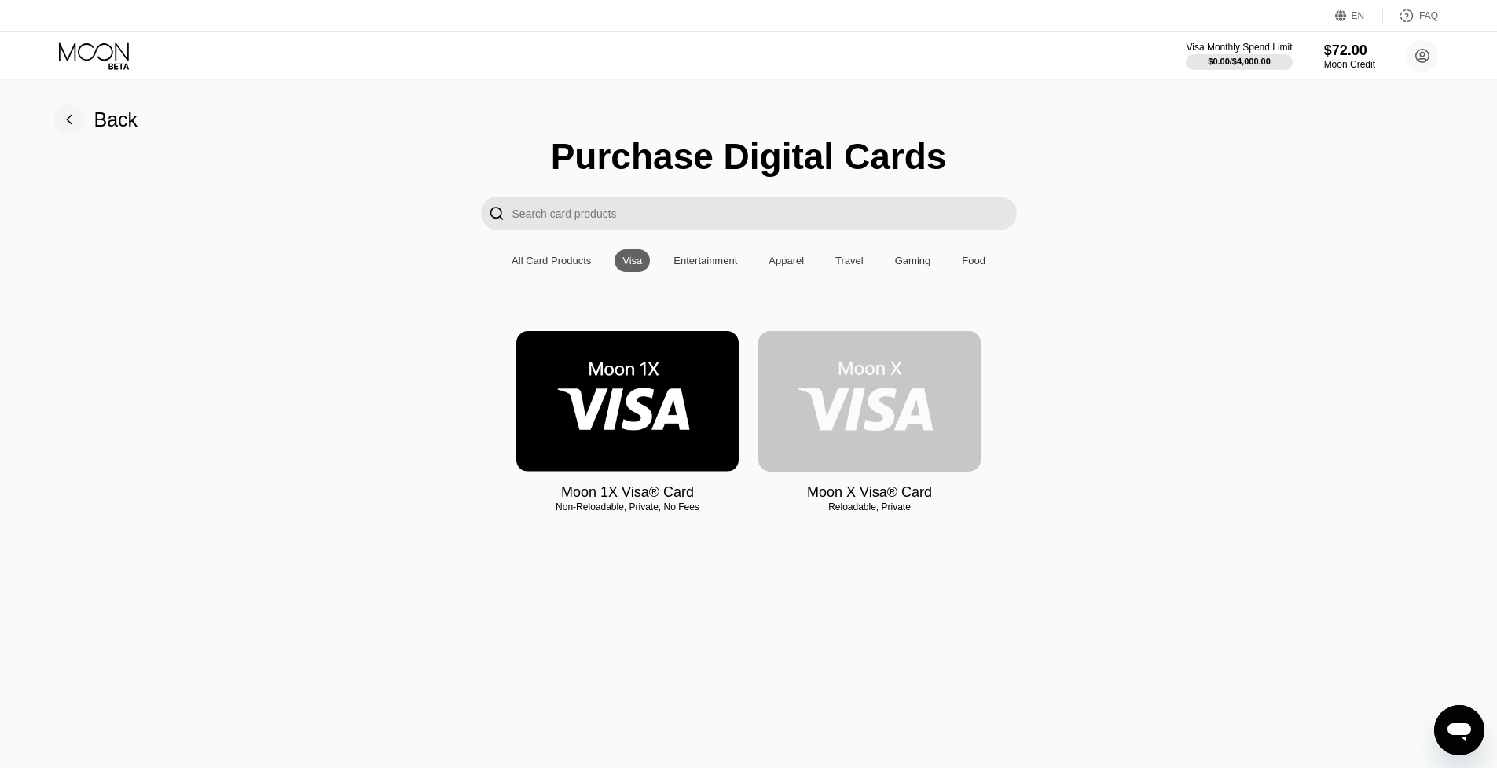
click at [892, 390] on img at bounding box center [869, 401] width 222 height 141
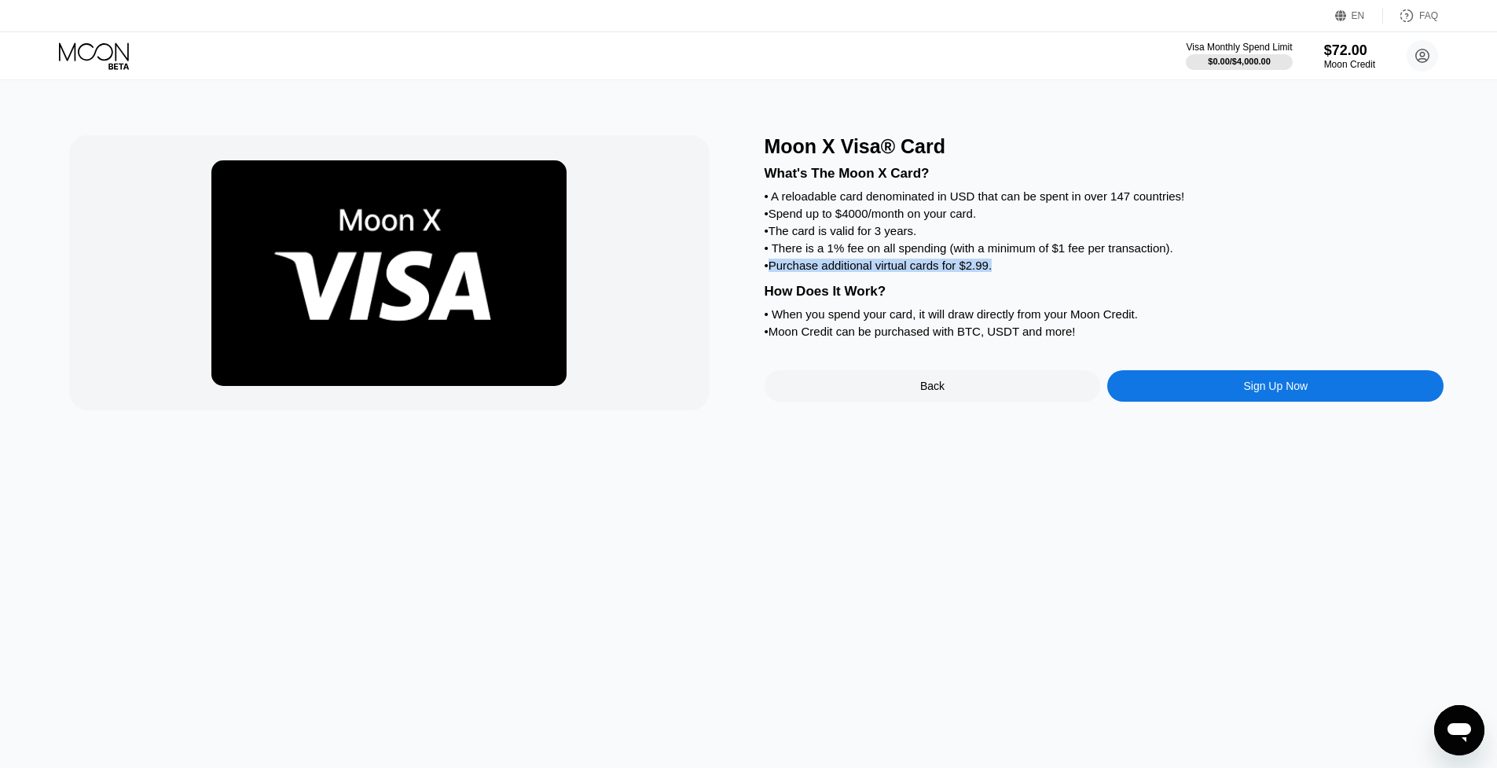
drag, startPoint x: 773, startPoint y: 277, endPoint x: 997, endPoint y: 282, distance: 224.0
click at [993, 272] on div "• Purchase additional virtual cards for $2.99." at bounding box center [1104, 264] width 680 height 13
click at [990, 297] on div "What's The Moon X Card? • A reloadable card denominated in USD that can be spen…" at bounding box center [1104, 250] width 680 height 184
click at [819, 299] on div "How Does It Work?" at bounding box center [1104, 292] width 680 height 16
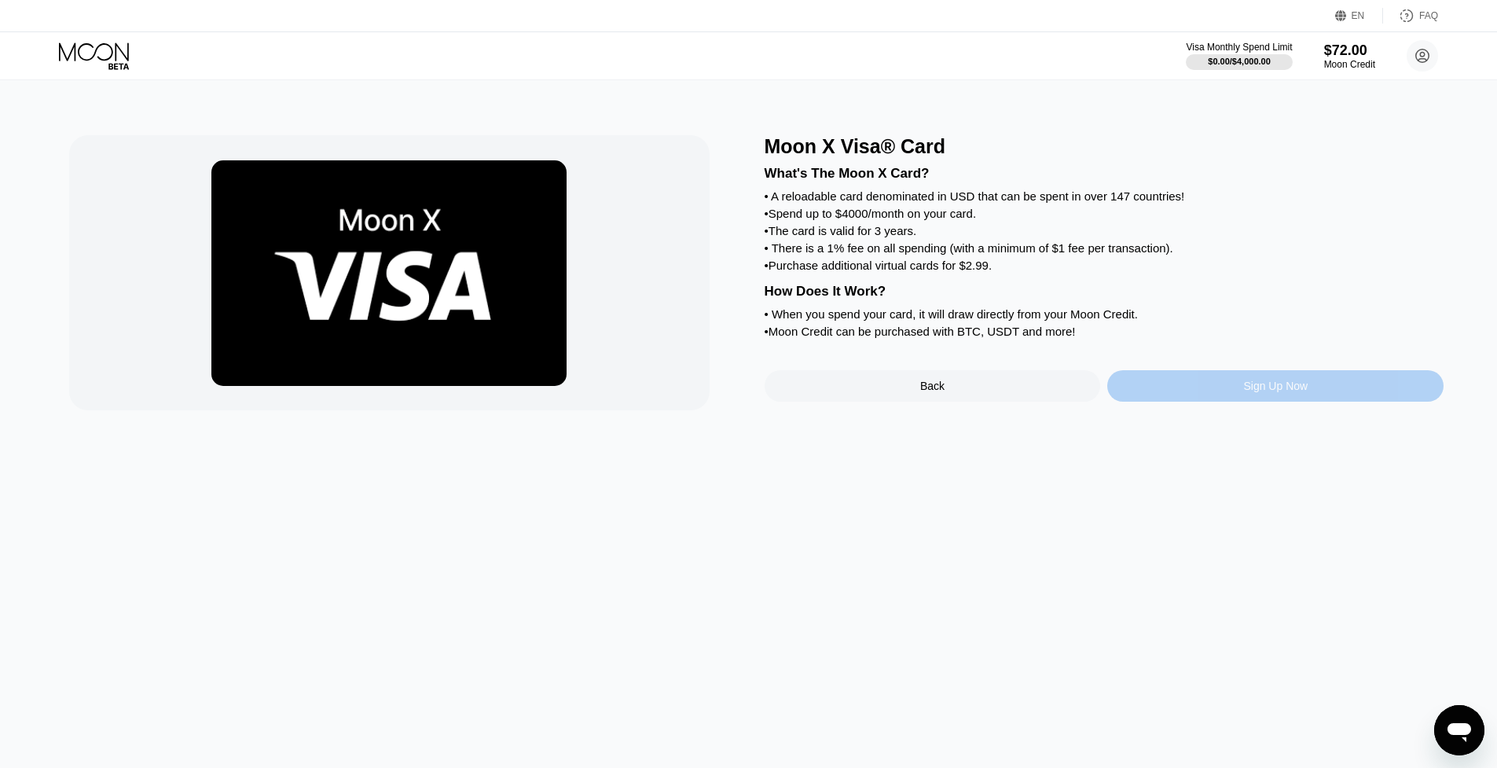
click at [1200, 401] on div "Sign Up Now" at bounding box center [1275, 385] width 336 height 31
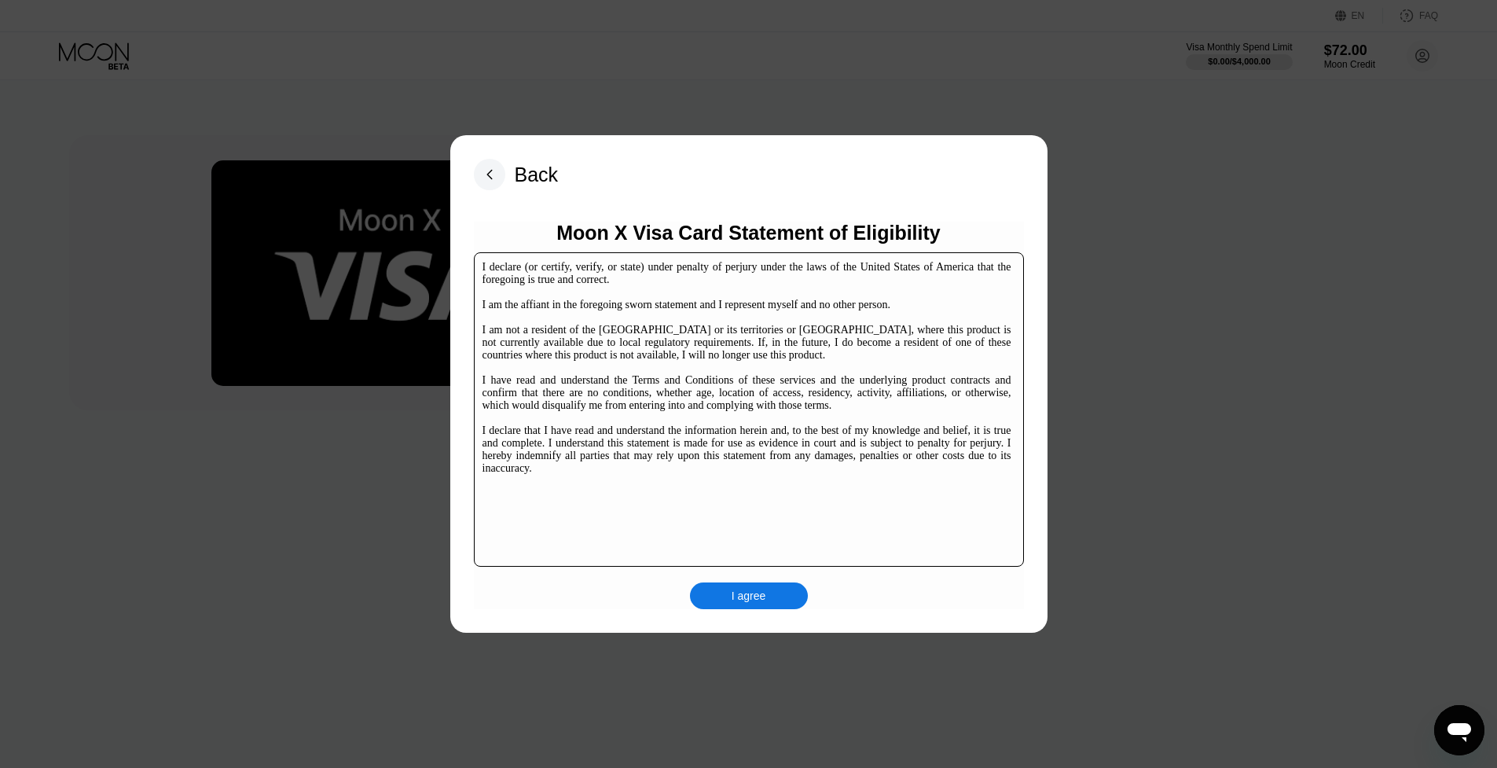
click at [763, 590] on div "I agree" at bounding box center [748, 595] width 35 height 14
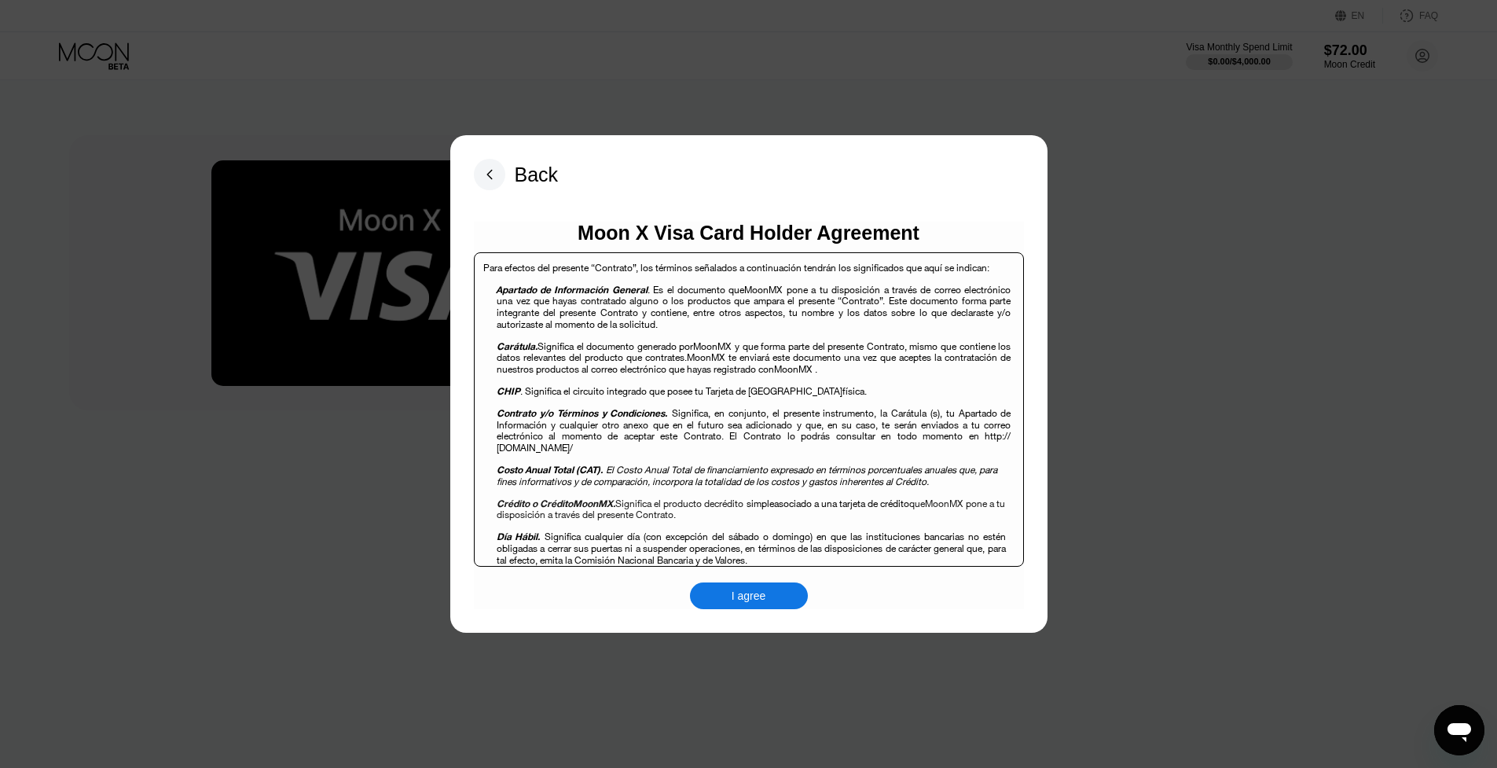
scroll to position [629, 0]
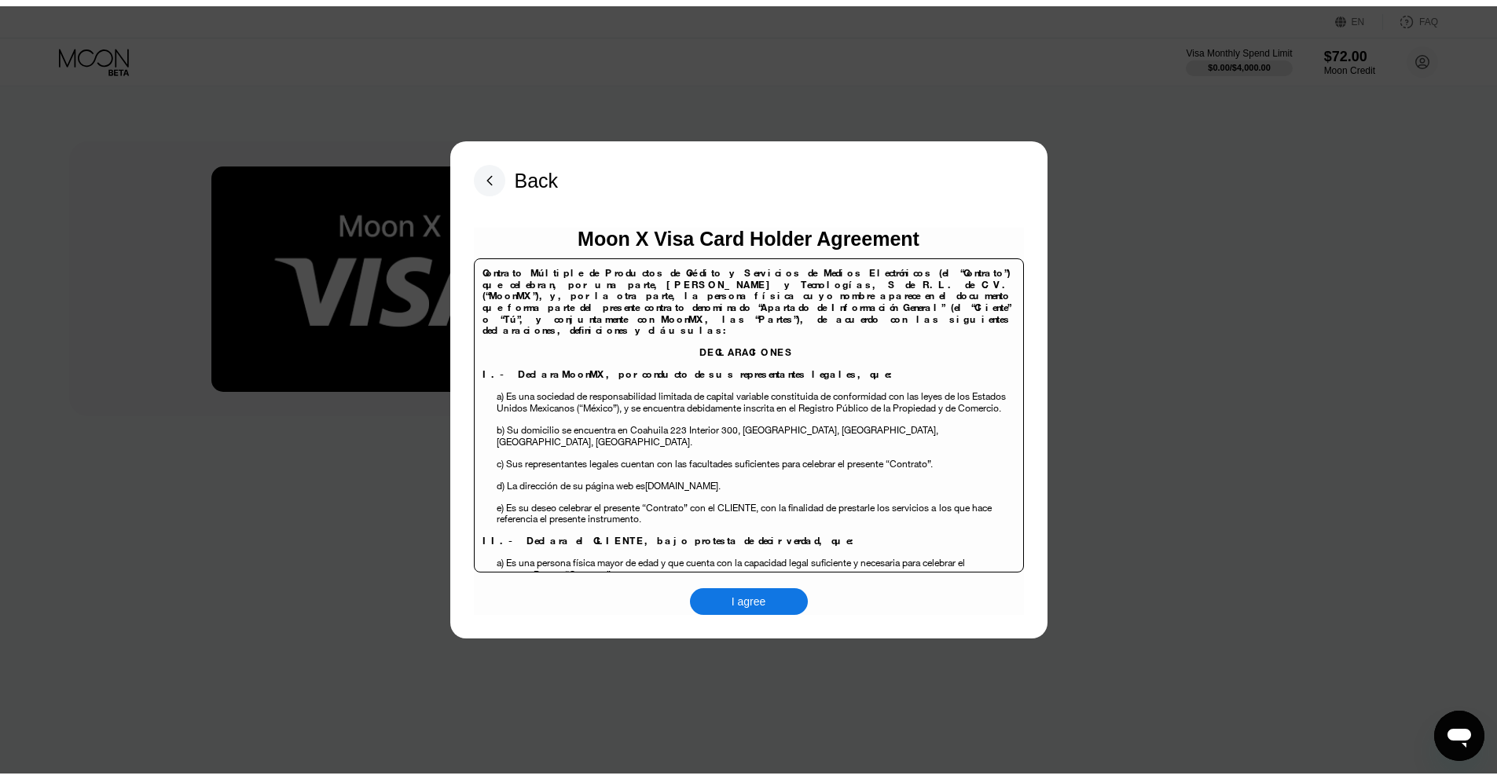
scroll to position [629, 0]
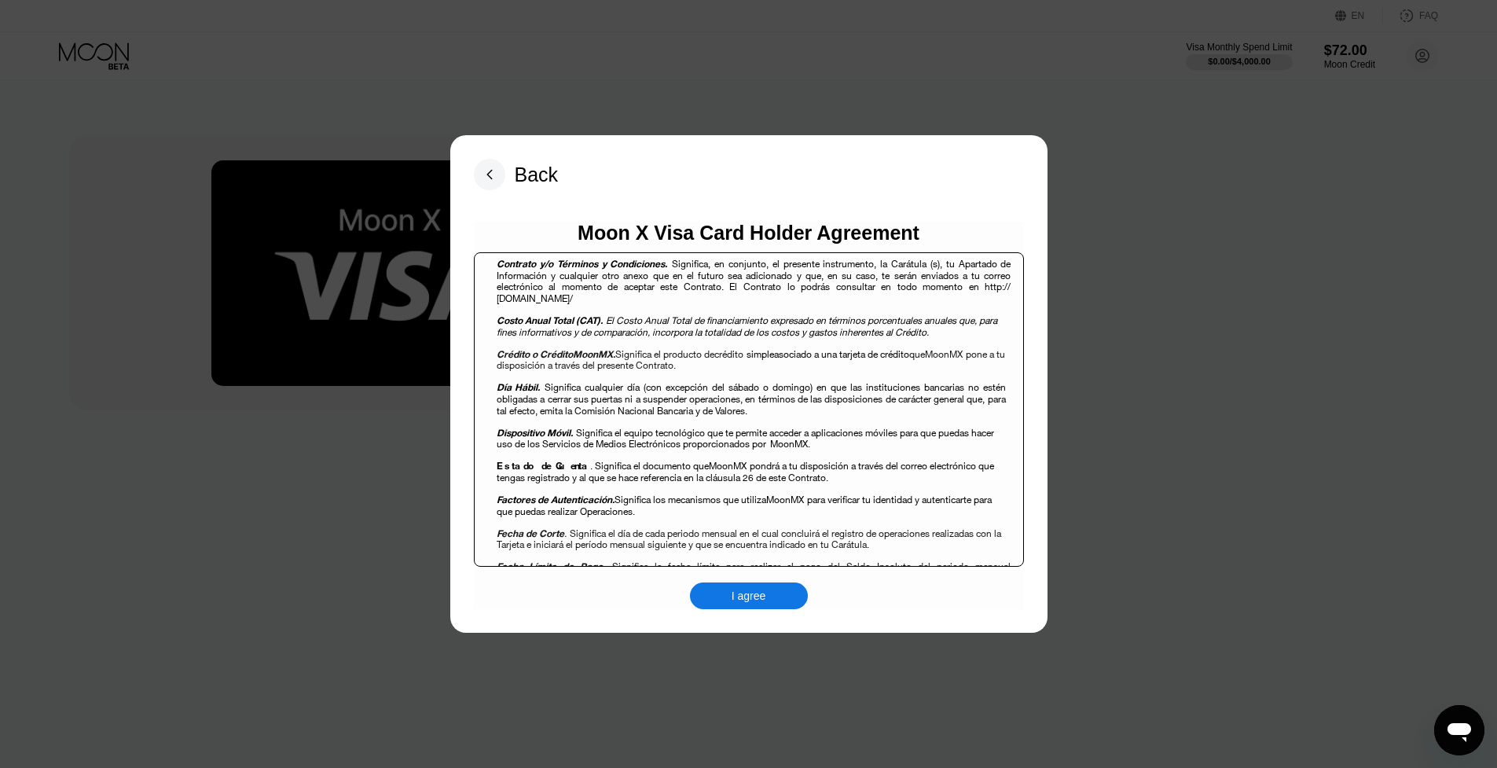
click at [753, 581] on div "Moon X Visa Card Holder Agreement Contrato Múltiple de Productos de Crédito y S…" at bounding box center [749, 415] width 550 height 387
click at [753, 591] on div "I agree" at bounding box center [748, 595] width 35 height 14
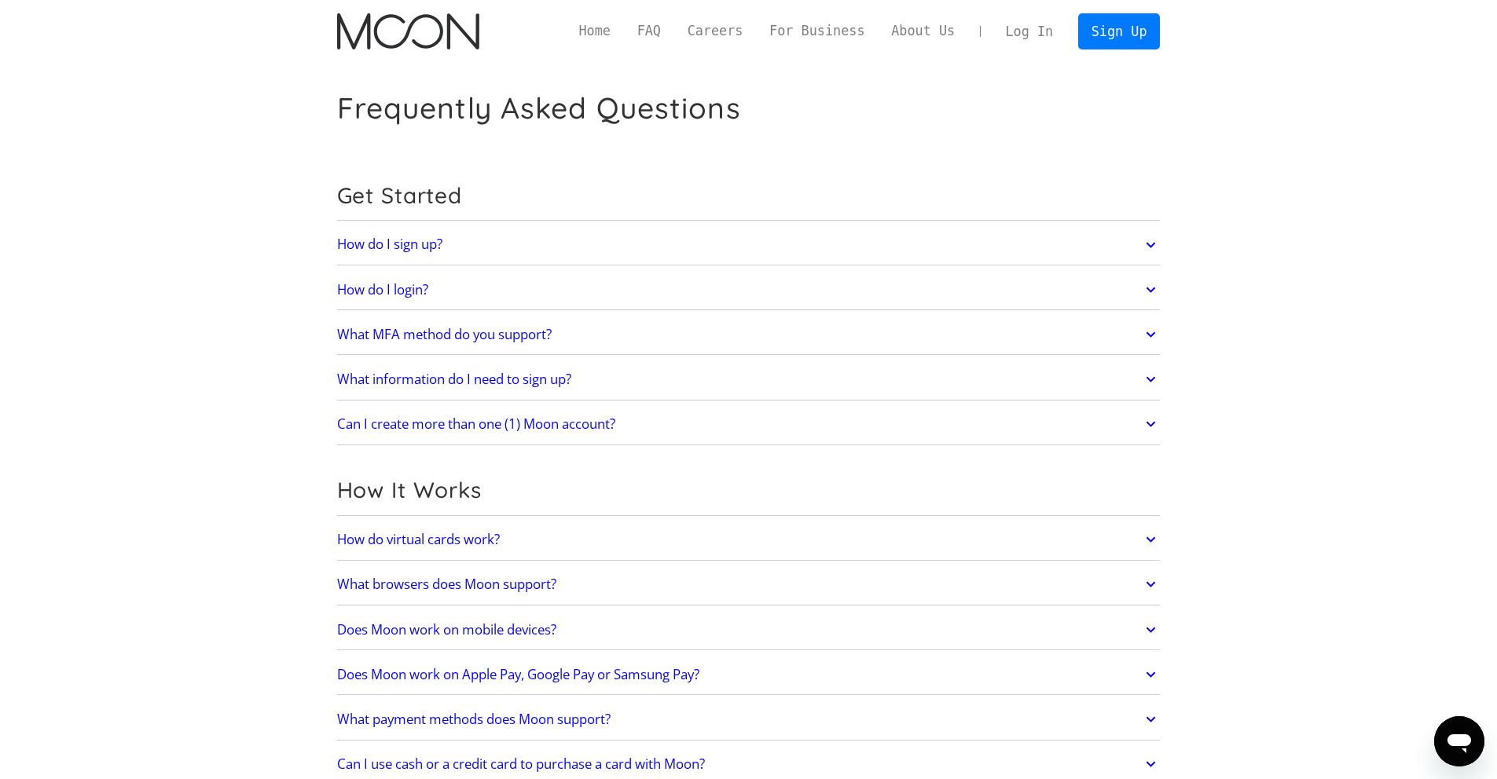
scroll to position [314, 0]
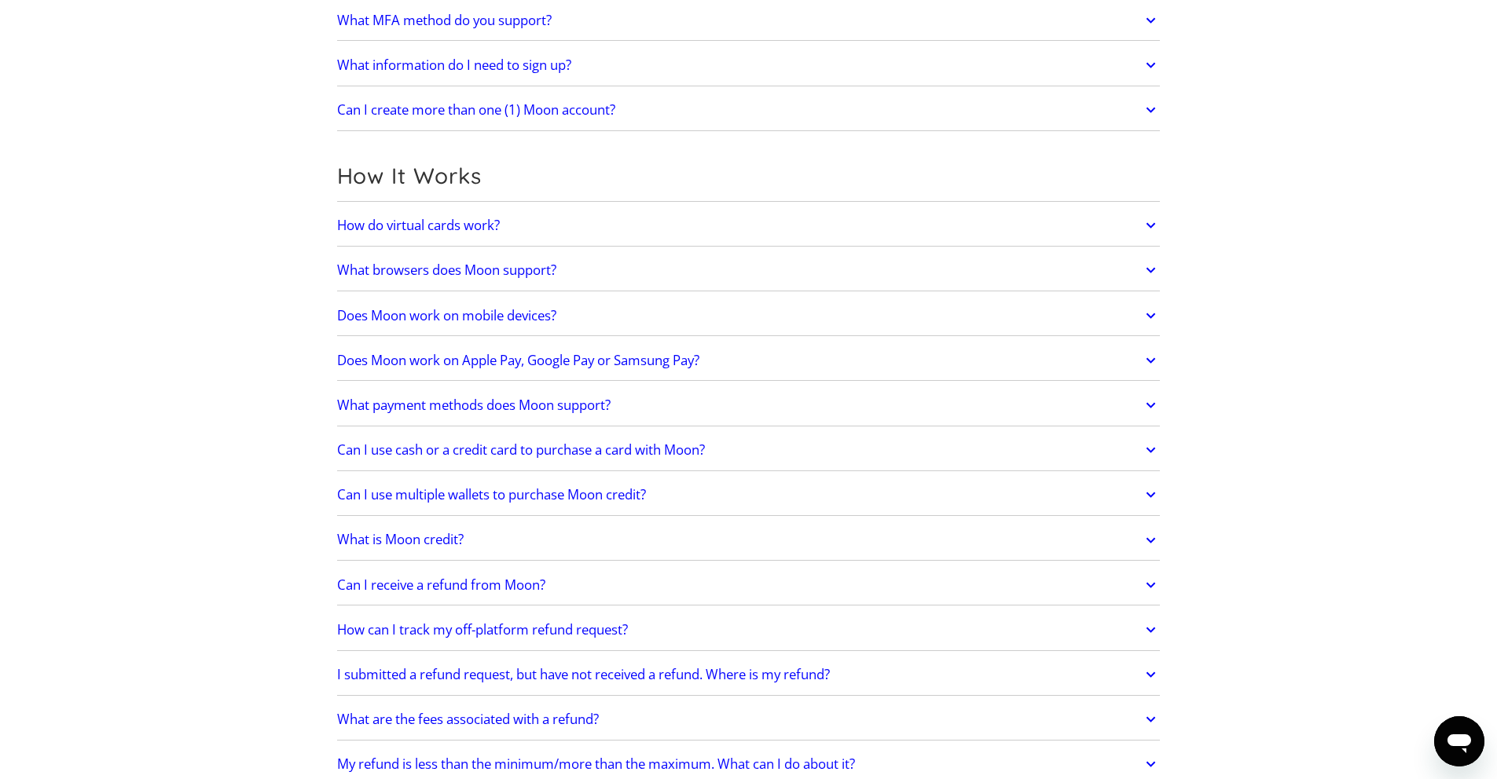
click at [414, 541] on h2 "What is Moon credit?" at bounding box center [400, 540] width 126 height 16
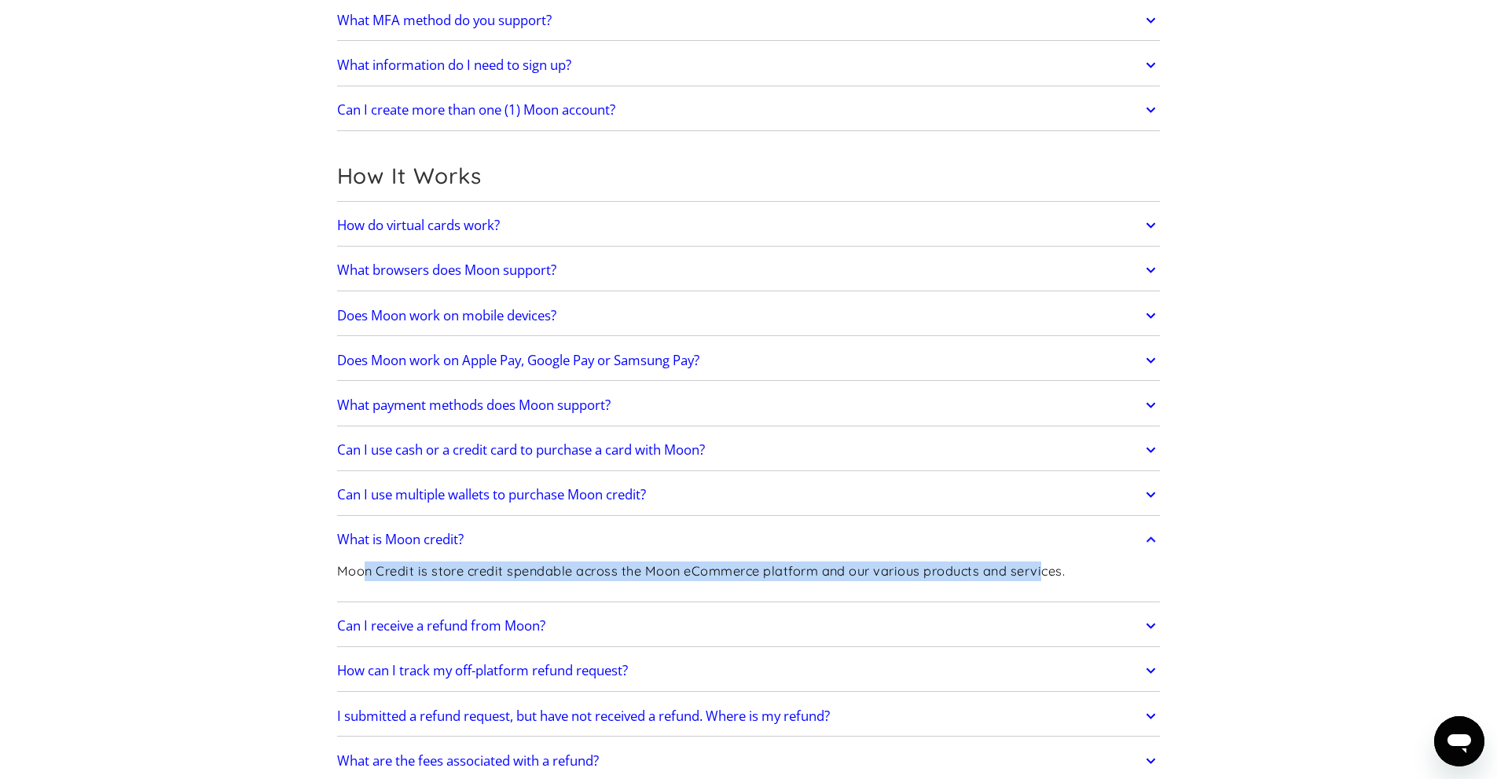
drag, startPoint x: 372, startPoint y: 573, endPoint x: 1043, endPoint y: 568, distance: 671.8
click at [1043, 568] on p "Moon Credit is store credit spendable across the Moon eCommerce platform and ou…" at bounding box center [701, 572] width 728 height 20
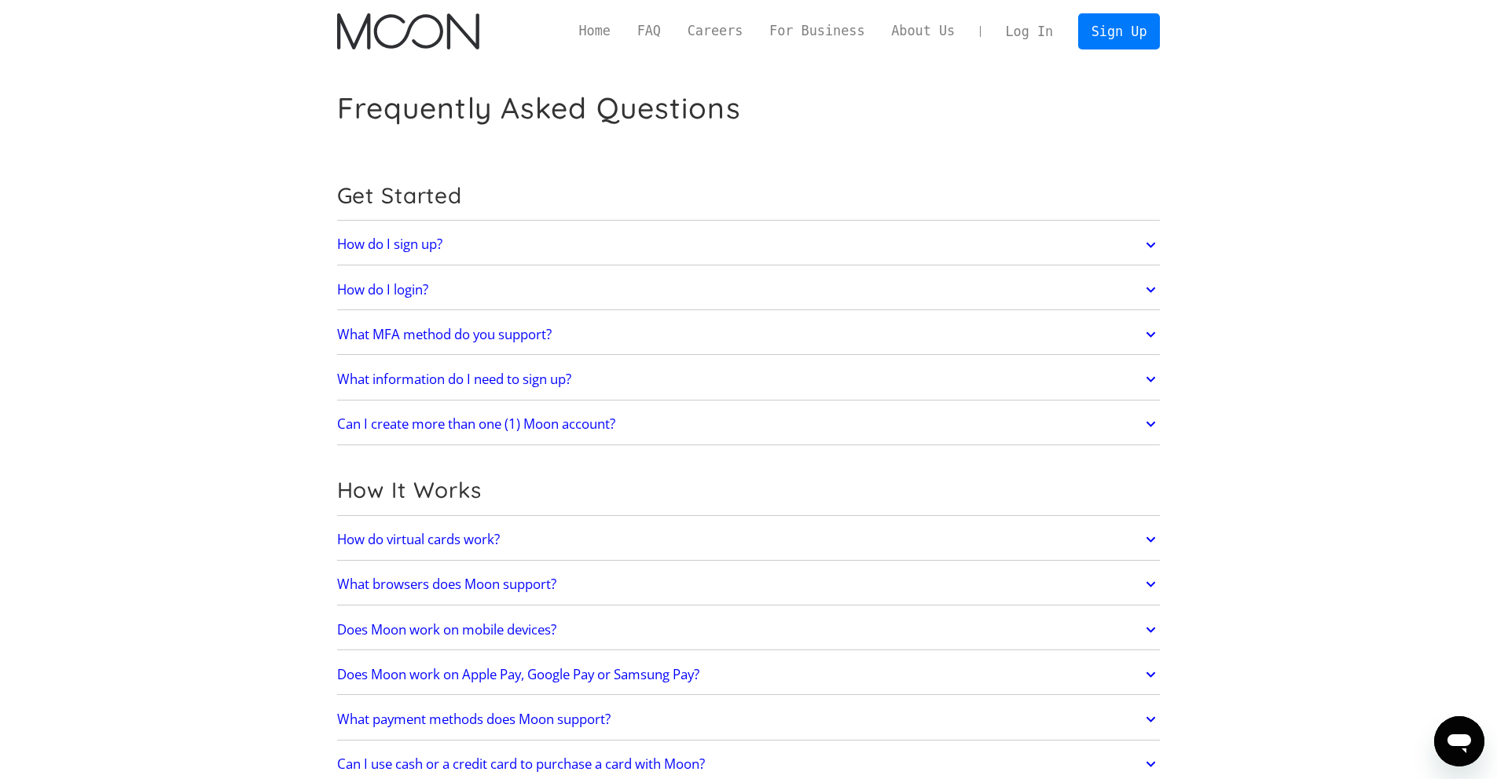
click at [425, 34] on img "home" at bounding box center [408, 31] width 142 height 36
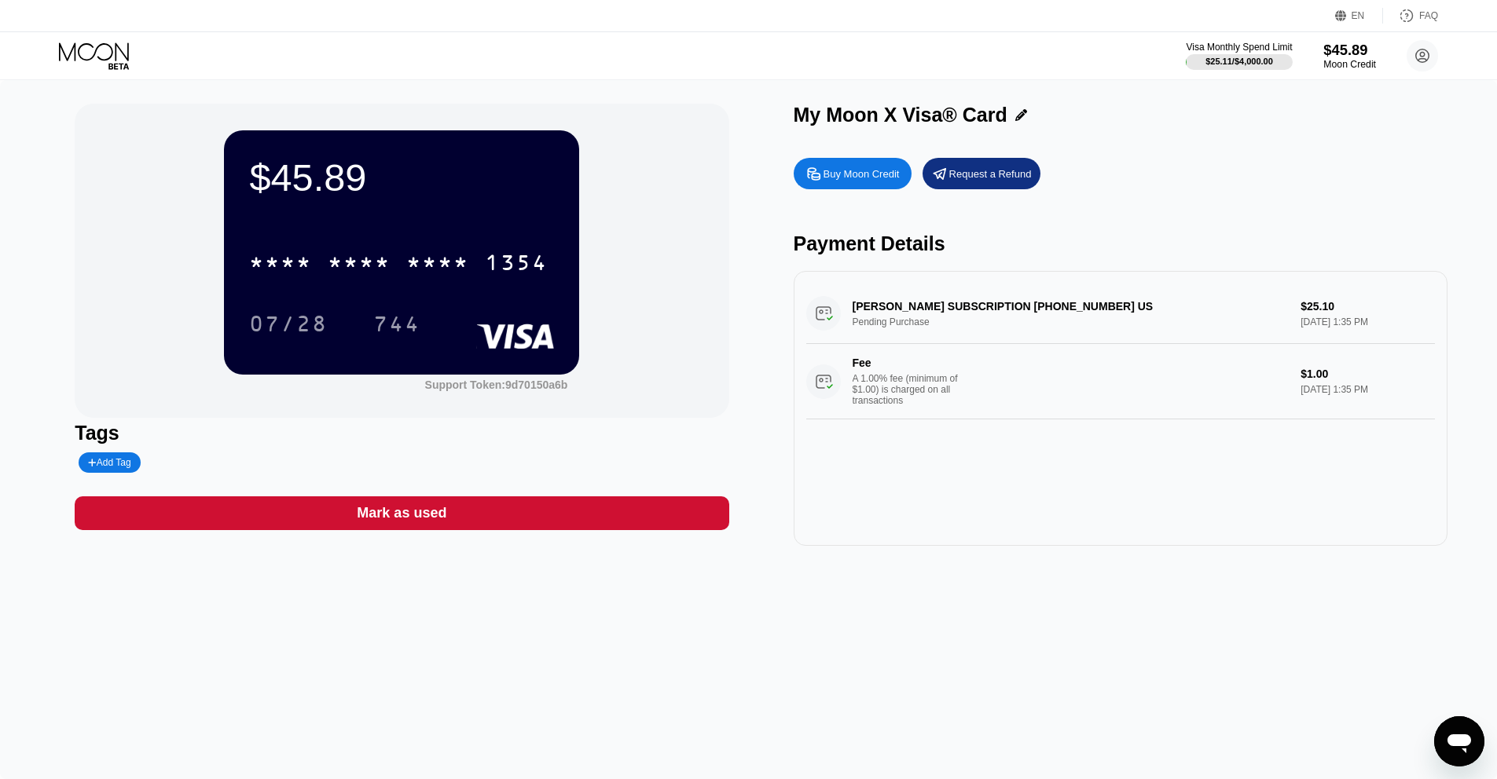
click at [1351, 48] on div "$45.89" at bounding box center [1349, 50] width 53 height 16
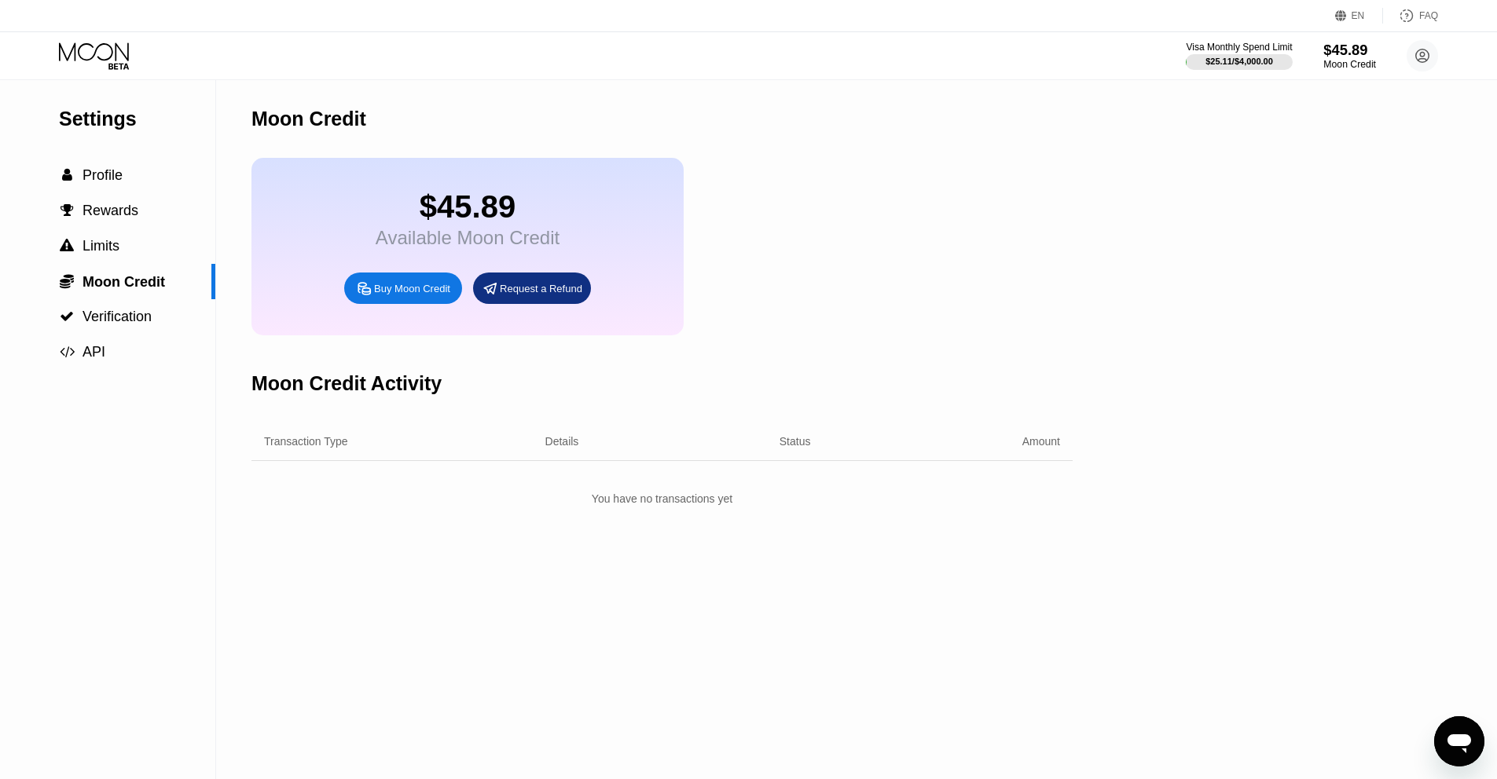
click at [1347, 55] on div "$45.89" at bounding box center [1349, 50] width 53 height 16
click at [409, 293] on div "Buy Moon Credit" at bounding box center [412, 288] width 76 height 13
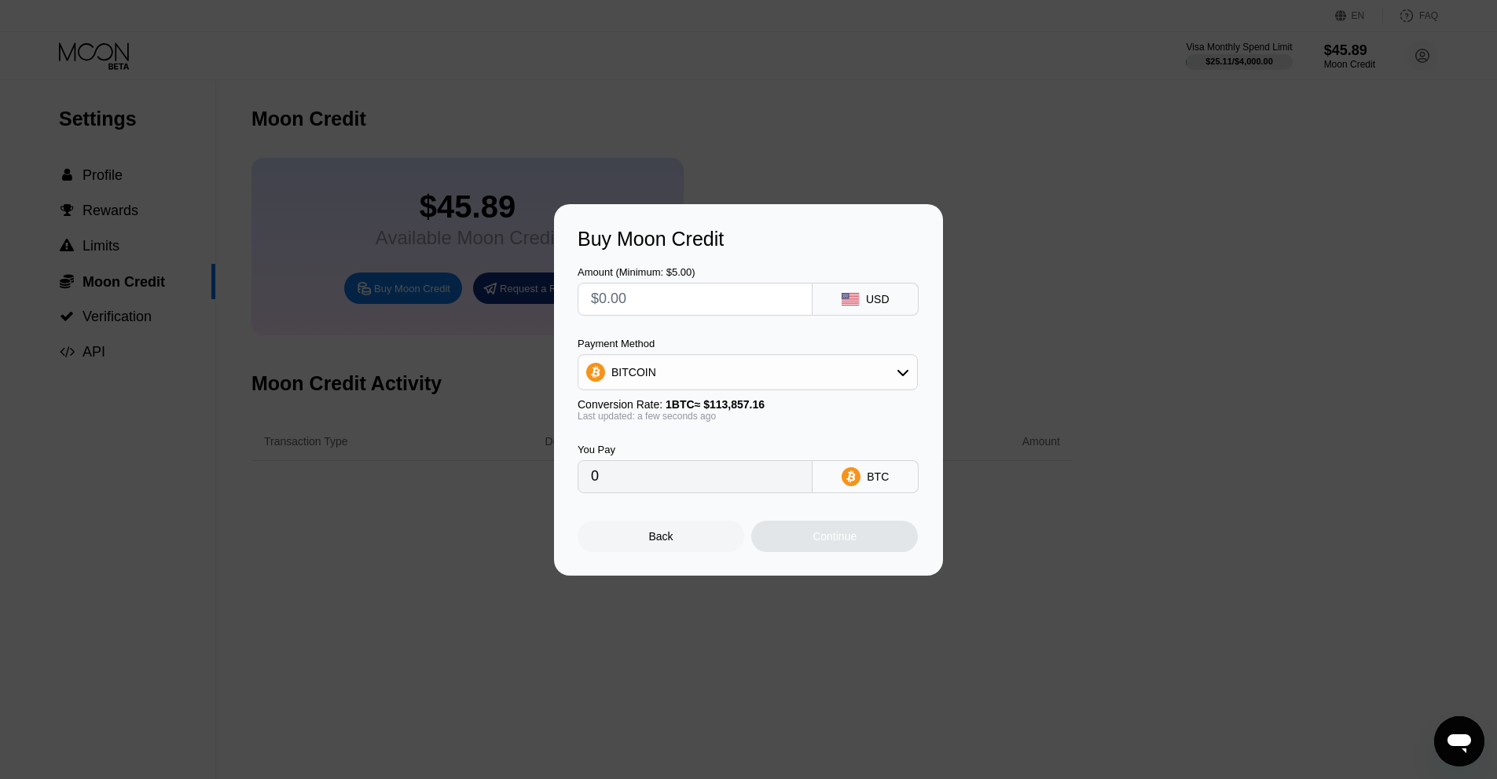
click at [874, 288] on div "USD" at bounding box center [865, 299] width 106 height 33
click at [885, 371] on div "BITCOIN" at bounding box center [747, 372] width 339 height 31
click at [683, 450] on span "USDT on TRON" at bounding box center [654, 450] width 79 height 13
type input "0.00"
click at [873, 474] on div "USDT TRC-20" at bounding box center [877, 476] width 66 height 25
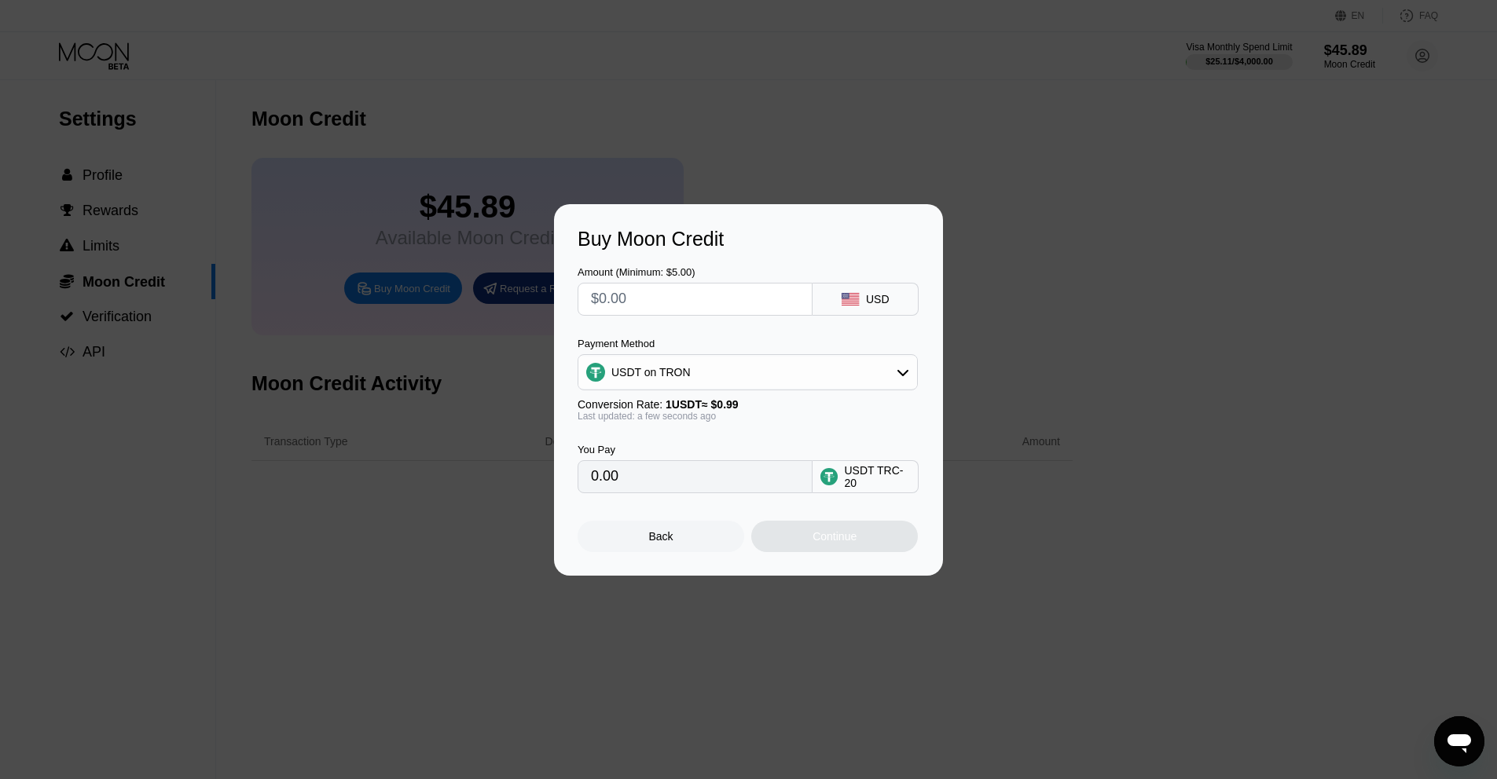
click at [596, 481] on input "0.00" at bounding box center [695, 476] width 208 height 31
click at [623, 478] on input "0.00" at bounding box center [695, 476] width 208 height 31
click at [616, 298] on input "text" at bounding box center [695, 299] width 208 height 31
type input "$1"
type input "1.01"
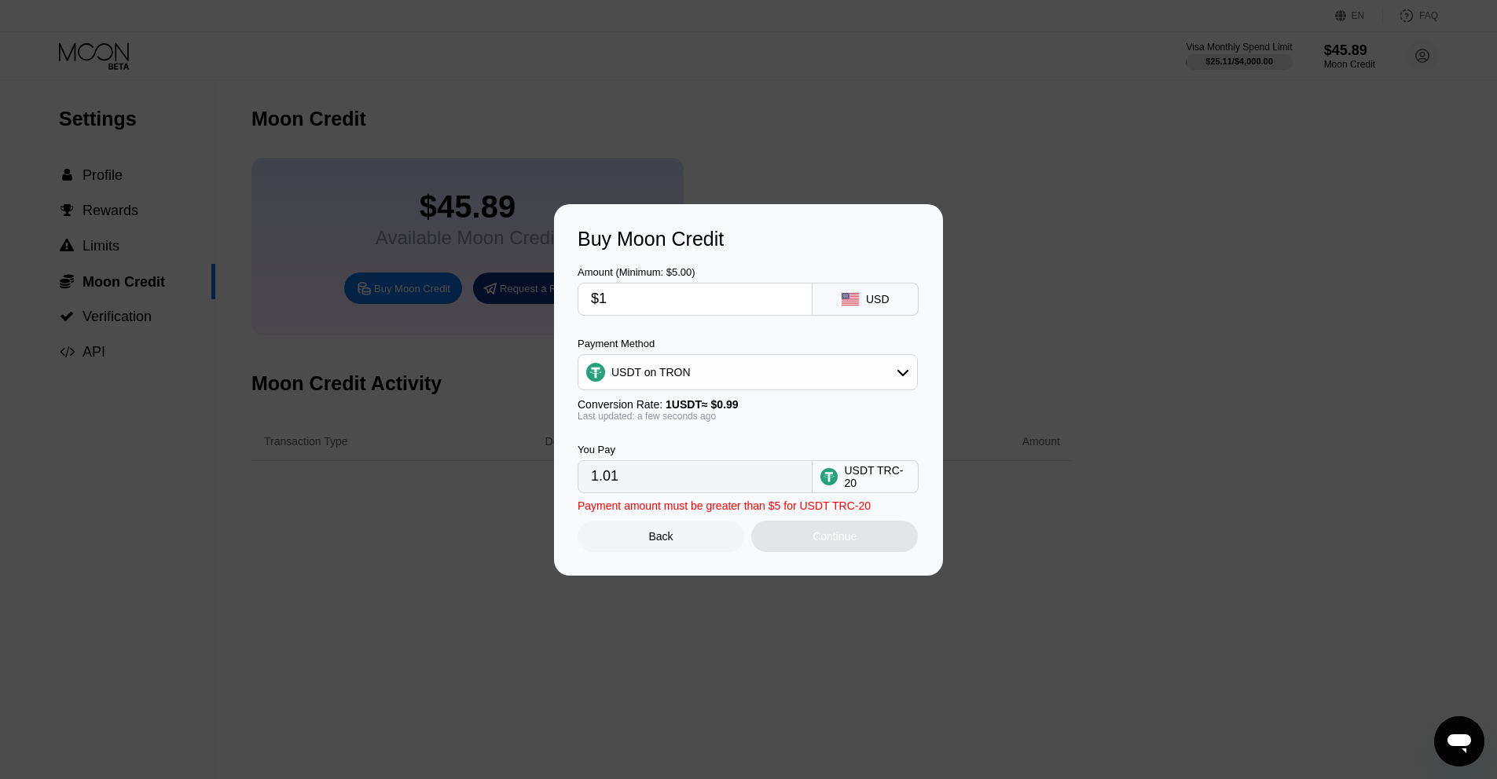
type input "$10"
type input "10.10"
type input "$1"
type input "1.01"
type input "0.00"
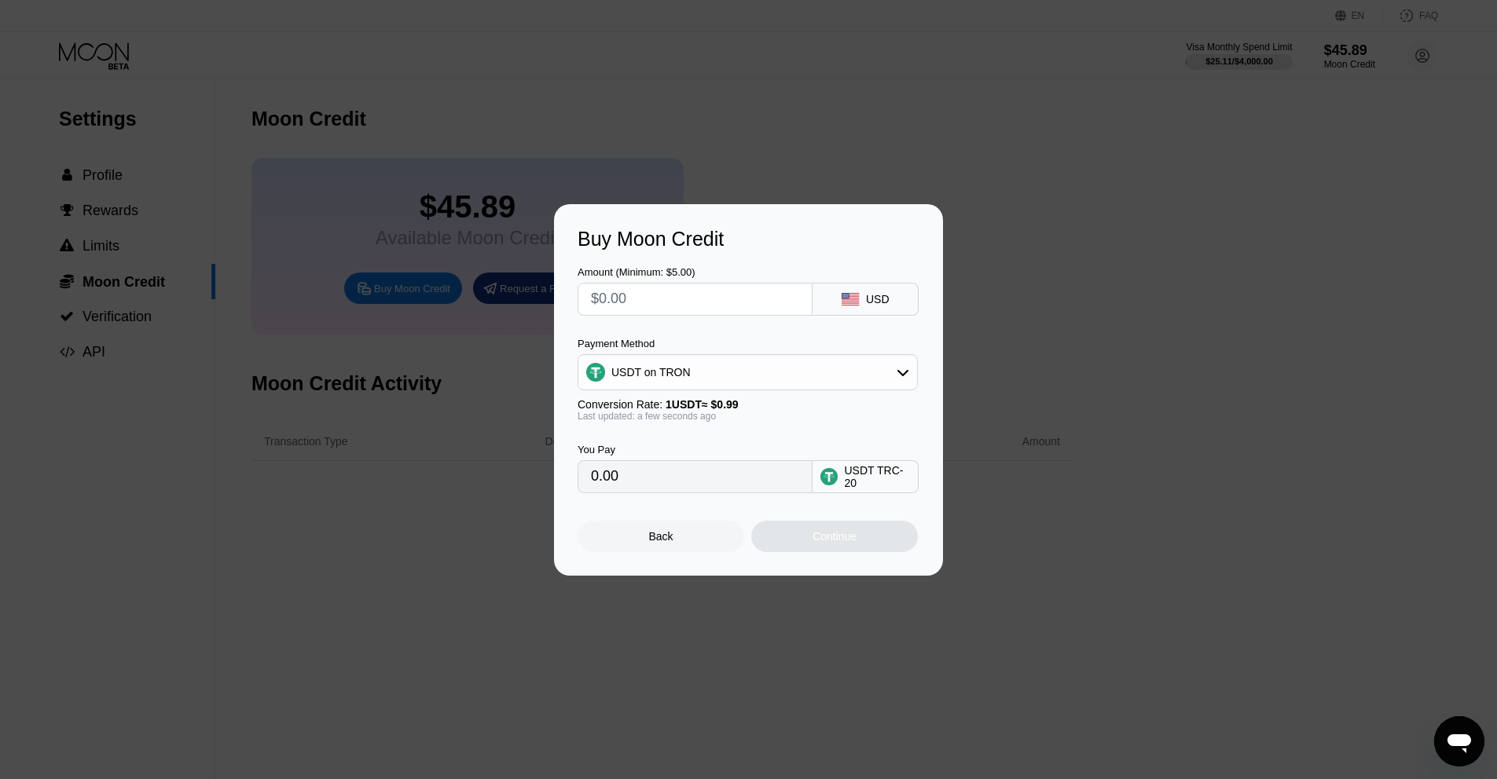
type input "$5"
type input "5.05"
type input "$50"
type input "50.51"
type input "$5"
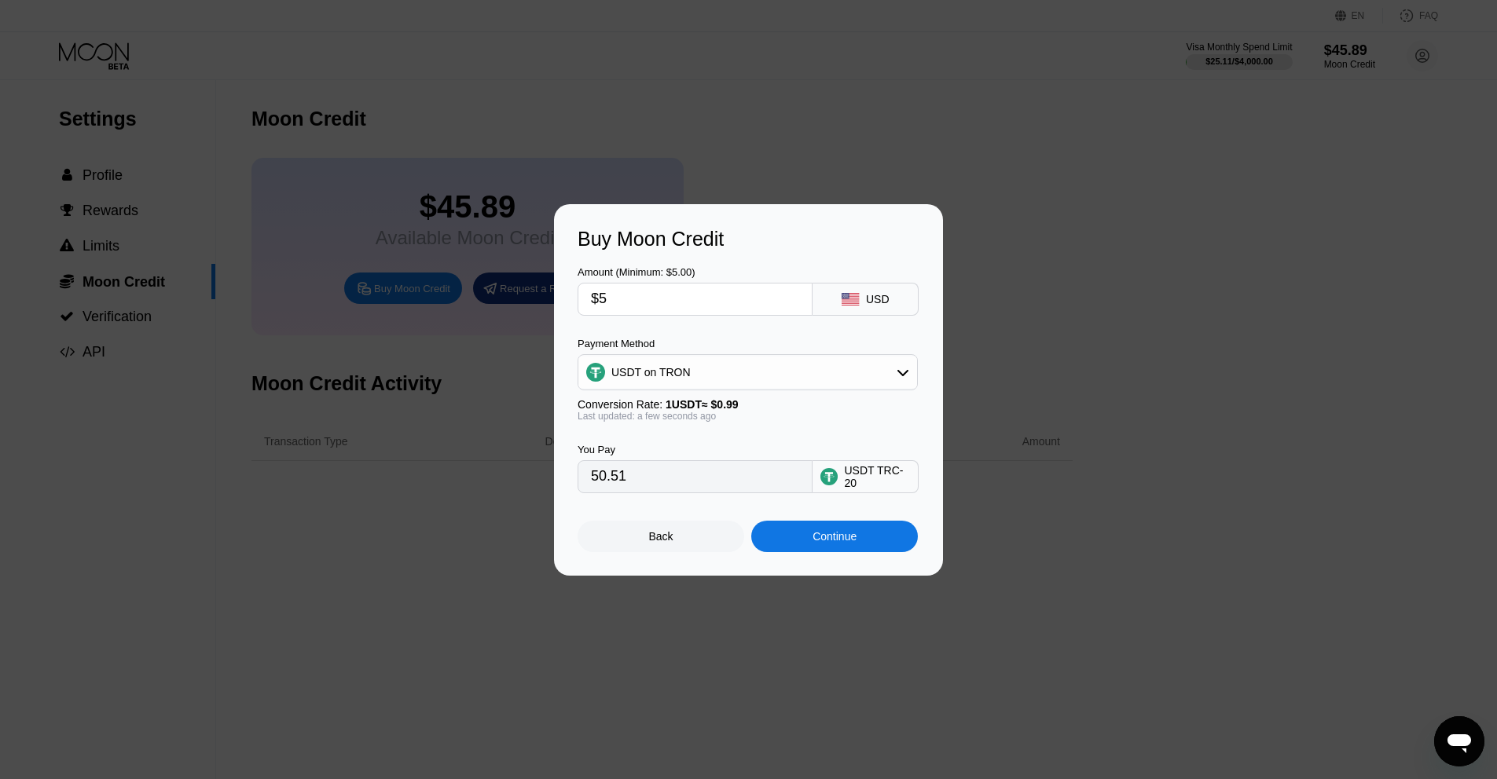
type input "5.05"
type input "0.00"
type input "$4"
type input "4.04"
type input "$40"
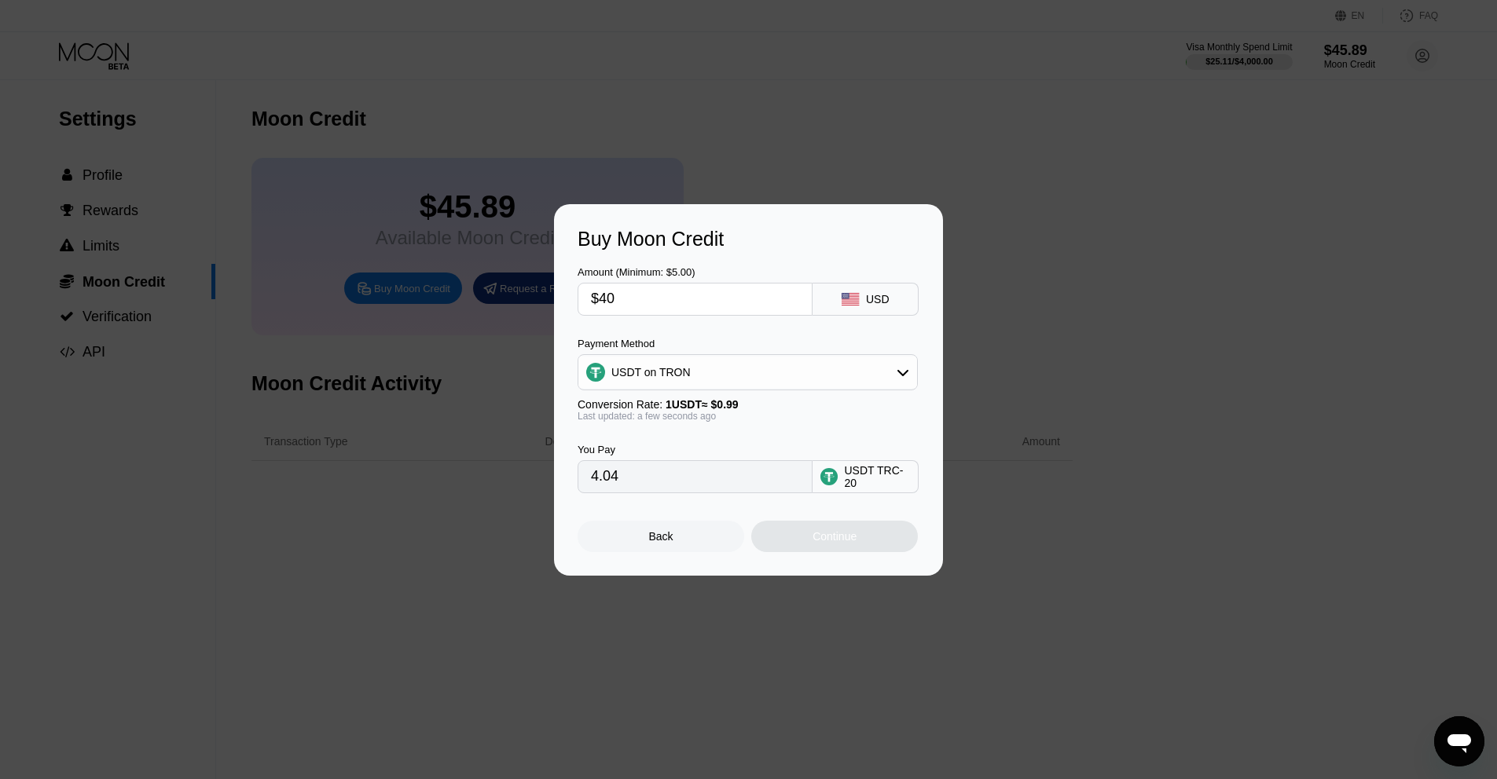
type input "40.40"
type input "$4"
type input "4.04"
type input "0.00"
click at [659, 543] on div "Back" at bounding box center [661, 536] width 24 height 13
